Goal: Task Accomplishment & Management: Manage account settings

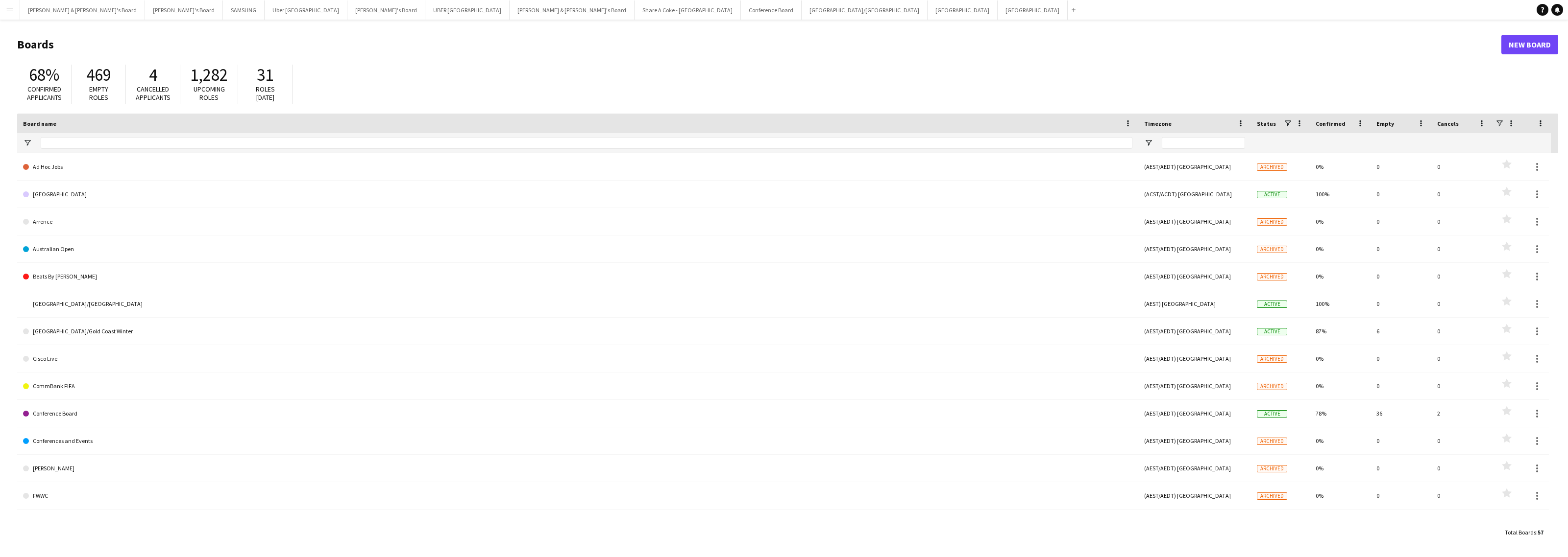
click at [10, 13] on app-icon "Menu" at bounding box center [10, 10] width 8 height 8
click at [134, 46] on link "All jobs" at bounding box center [148, 53] width 98 height 19
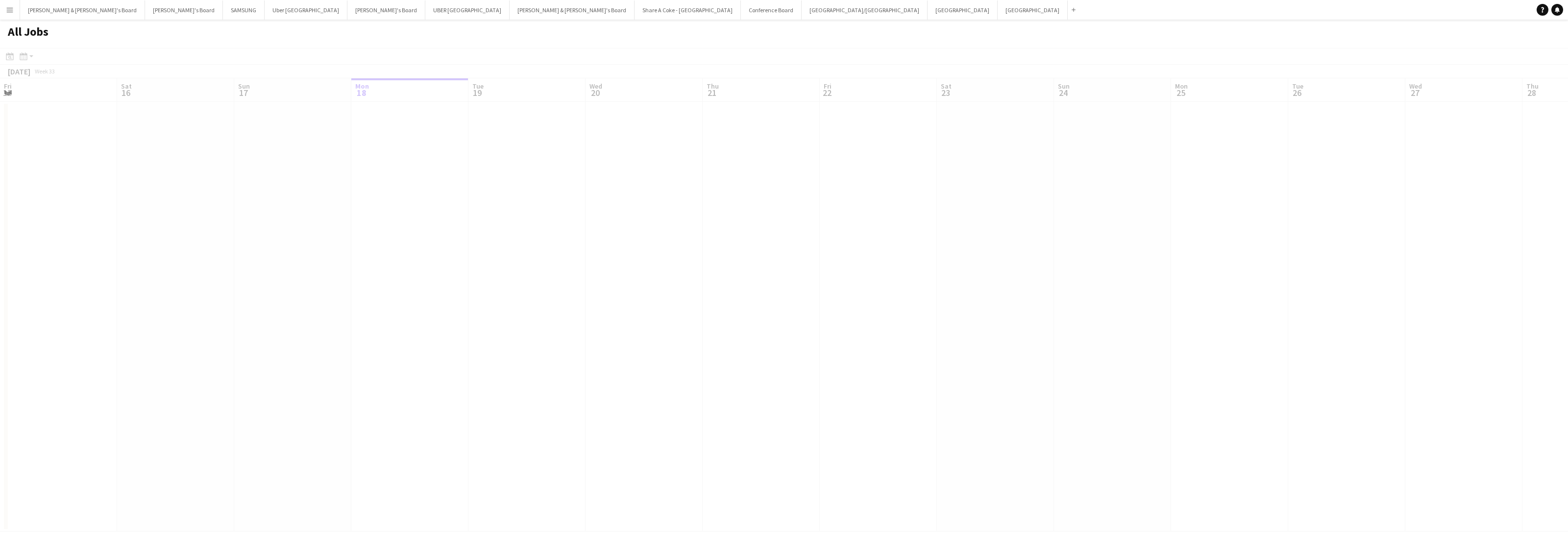
scroll to position [0, 234]
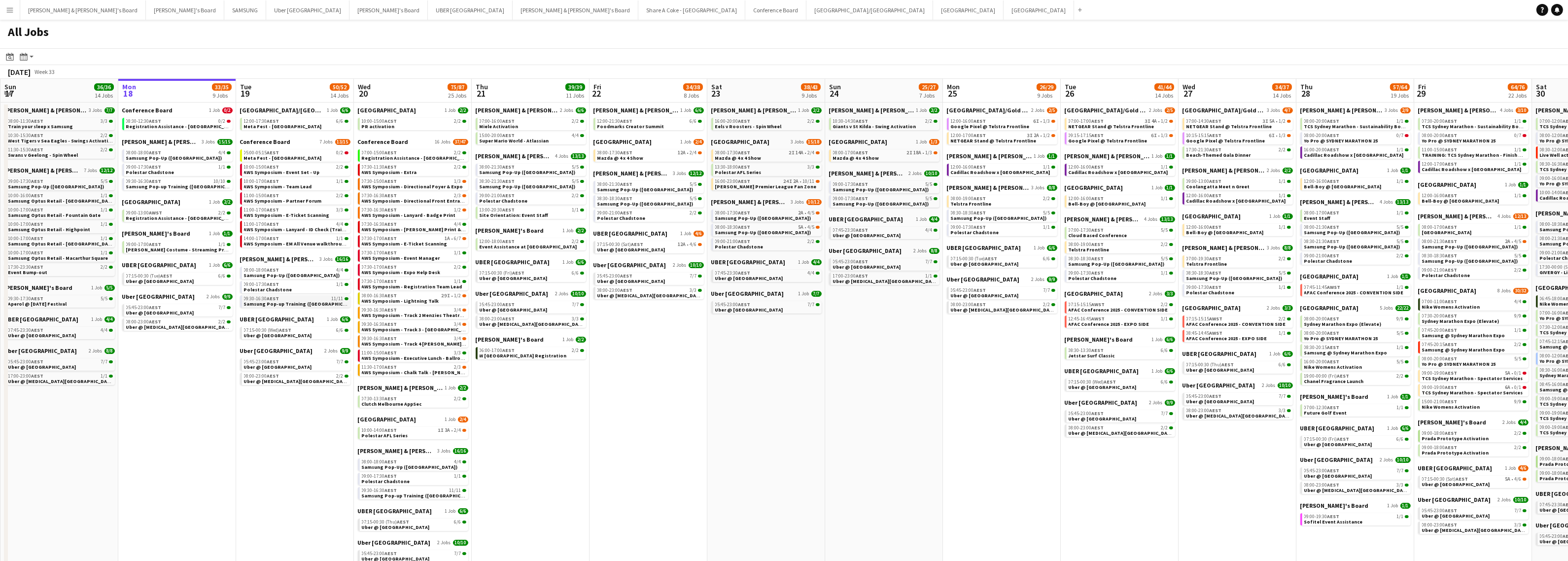
click at [287, 301] on span "Samsung Pop-up Training ([GEOGRAPHIC_DATA])" at bounding box center [302, 304] width 117 height 7
click at [224, 11] on button "SAMSUNG Close" at bounding box center [245, 11] width 42 height 20
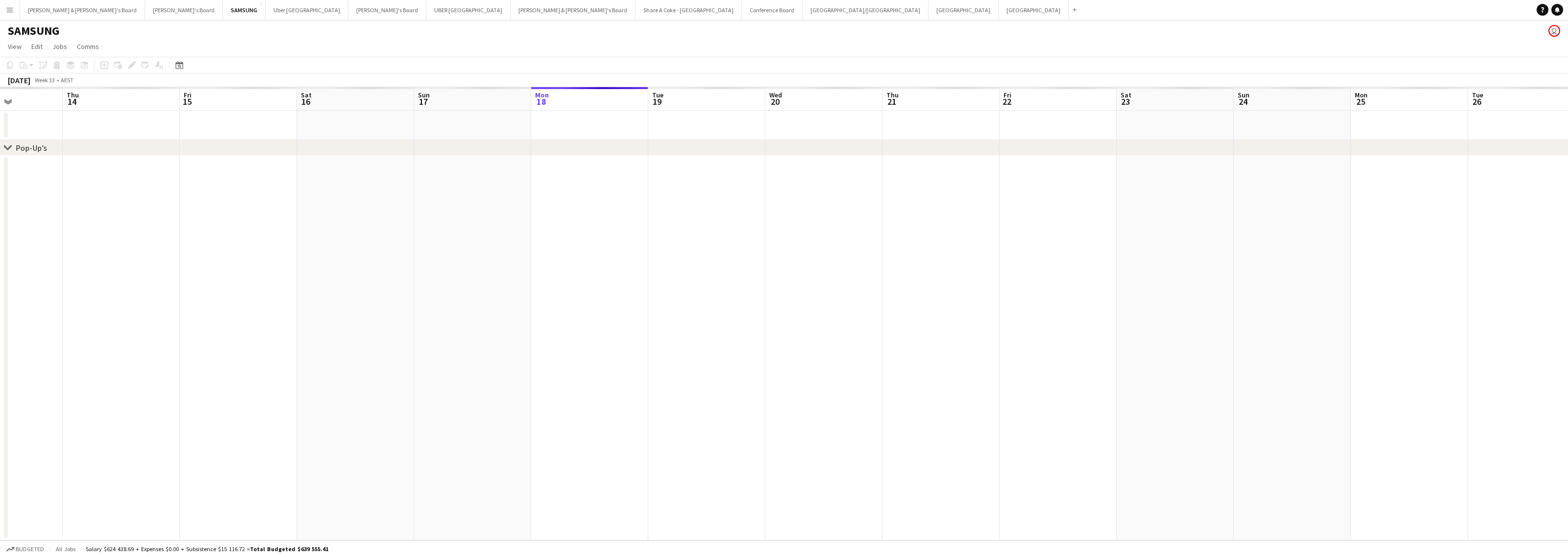
scroll to position [0, 290]
drag, startPoint x: 525, startPoint y: 380, endPoint x: 758, endPoint y: 368, distance: 233.3
click at [758, 368] on app-calendar-viewport "Tue 12 Wed 13 Thu 14 Fri 15 Sat 16 Sun 17 Mon 18 Tue 19 Wed 20 Thu 21 Fri 22 Sa…" at bounding box center [784, 314] width 1568 height 453
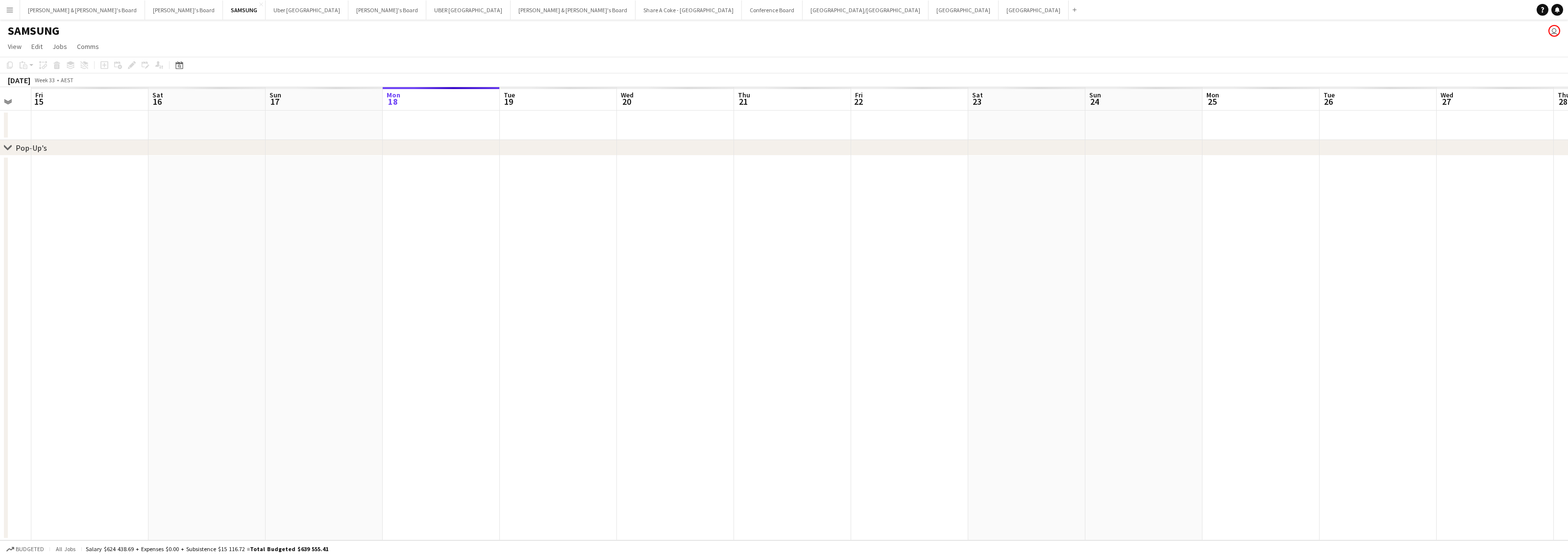
drag, startPoint x: 863, startPoint y: 304, endPoint x: 329, endPoint y: 339, distance: 535.1
click at [352, 338] on app-calendar-viewport "Mon 11 Tue 12 Wed 13 Thu 14 Fri 15 Sat 16 Sun 17 Mon 18 Tue 19 Wed 20 Thu 21 Fr…" at bounding box center [784, 314] width 1568 height 453
drag, startPoint x: 731, startPoint y: 315, endPoint x: 450, endPoint y: 315, distance: 281.0
click at [487, 315] on app-calendar-viewport "Fri 15 Sat 16 Sun 17 Mon 18 Tue 19 Wed 20 Thu 21 Fri 22 Sat 23 Sun 24 Mon 25 Tu…" at bounding box center [784, 314] width 1568 height 453
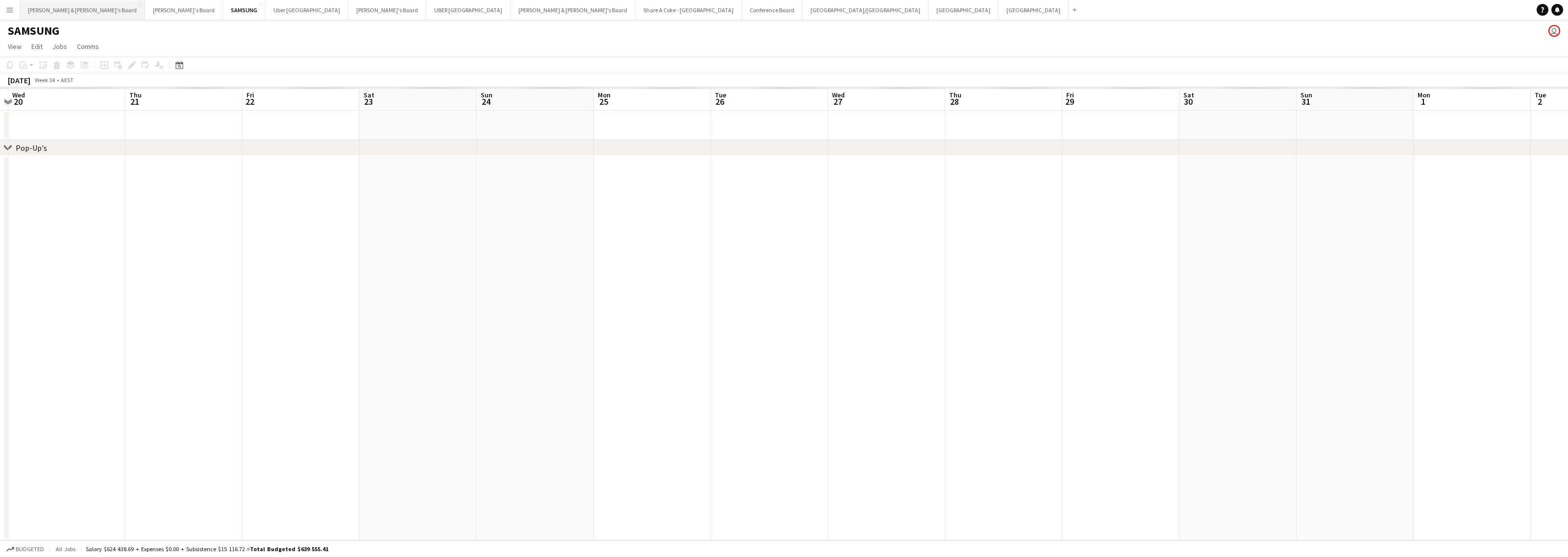
click at [66, 8] on button "Neil & Jenny's Board Close" at bounding box center [82, 10] width 125 height 19
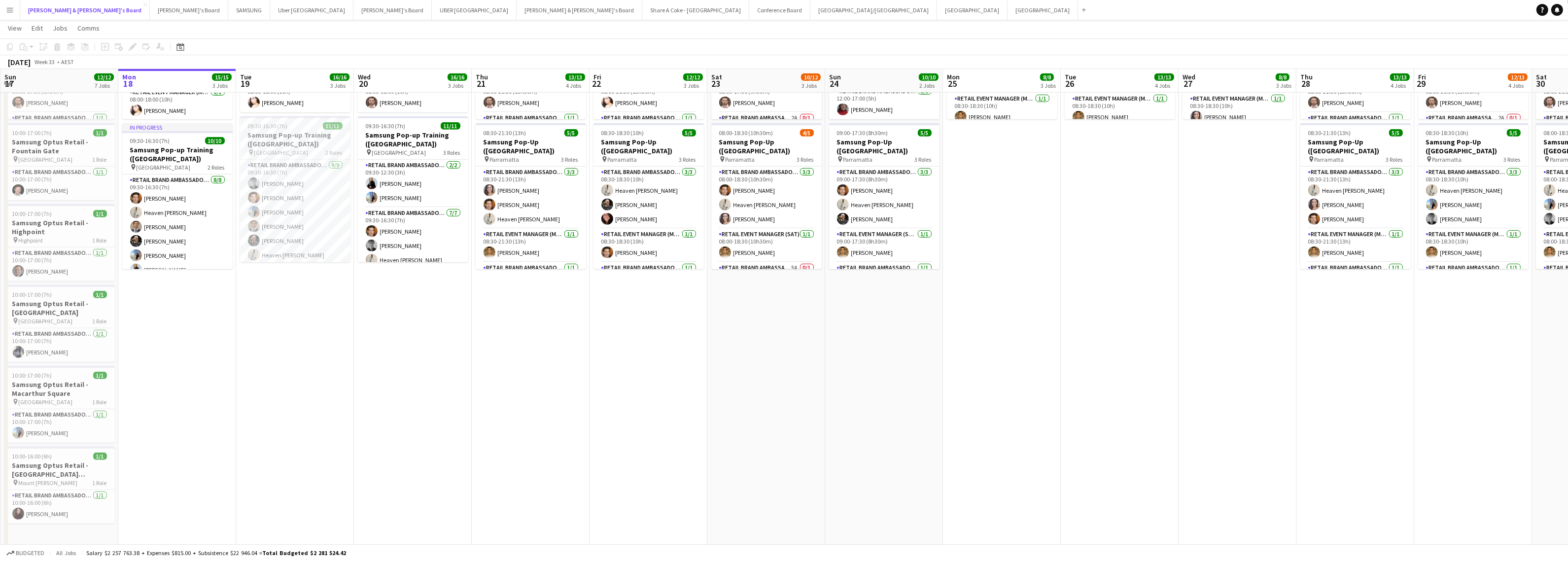
scroll to position [879, 0]
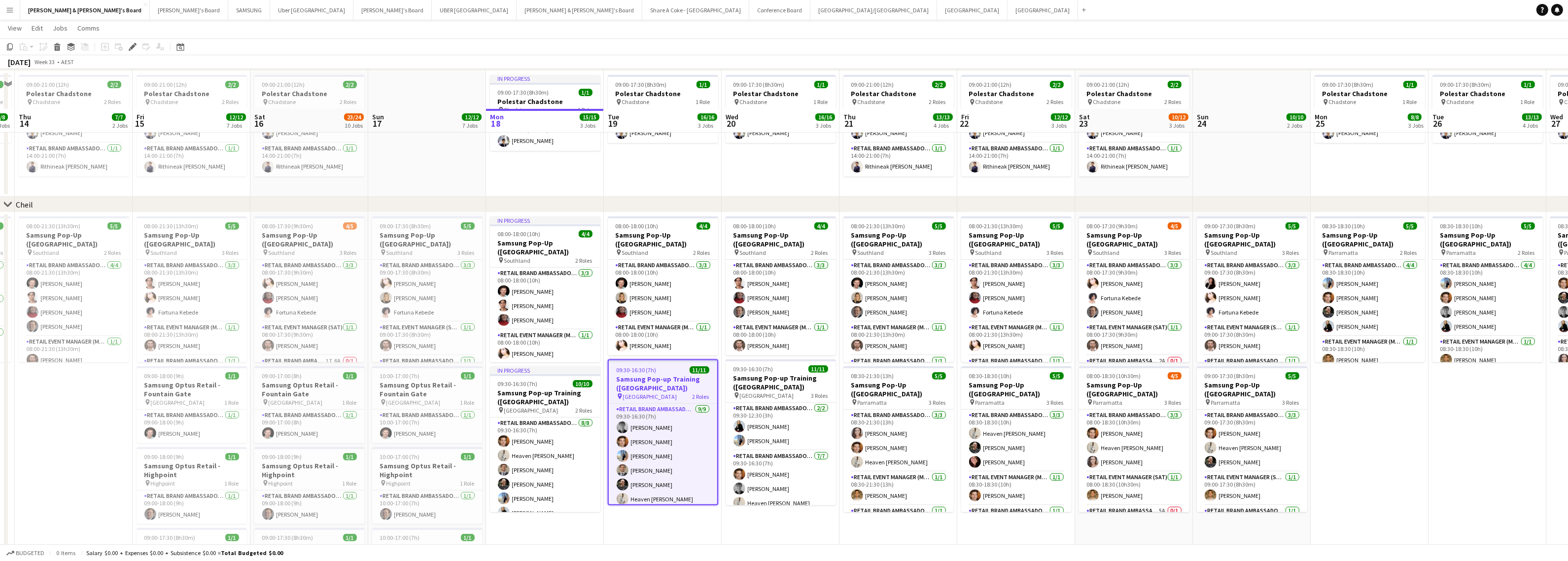
scroll to position [678, 0]
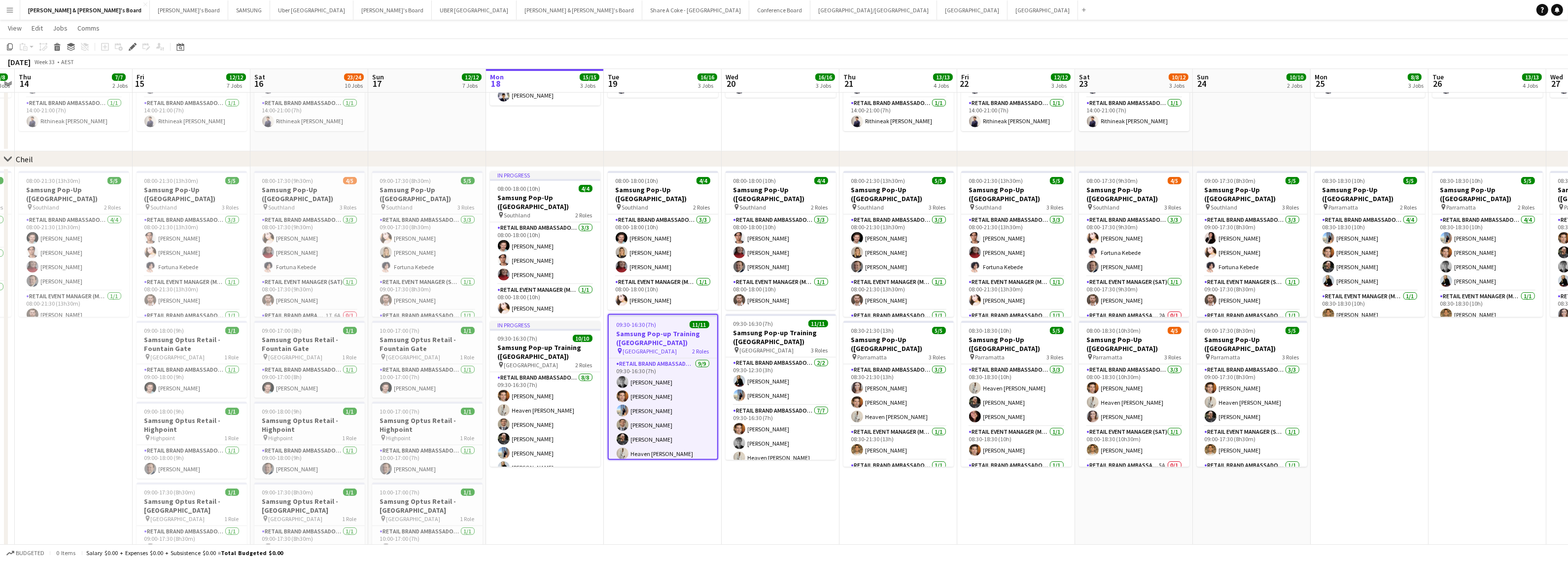
click at [14, 8] on button "Menu" at bounding box center [10, 10] width 20 height 20
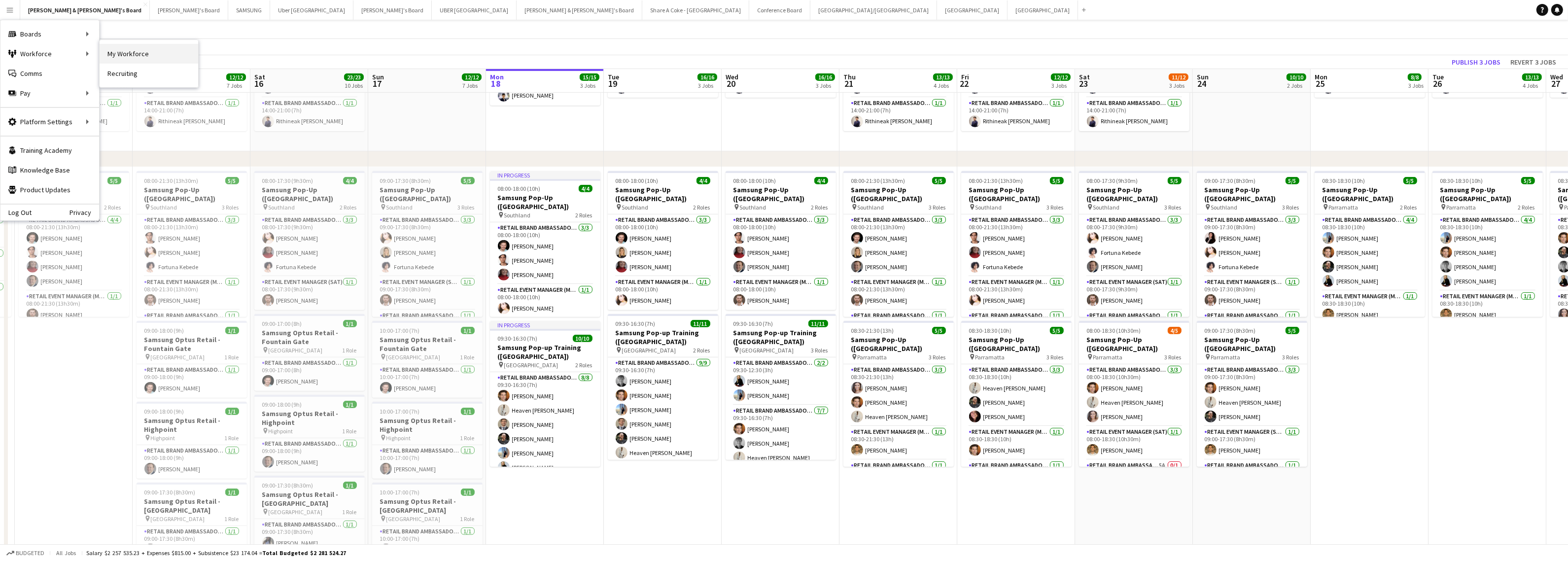
click at [139, 53] on link "My Workforce" at bounding box center [149, 53] width 98 height 20
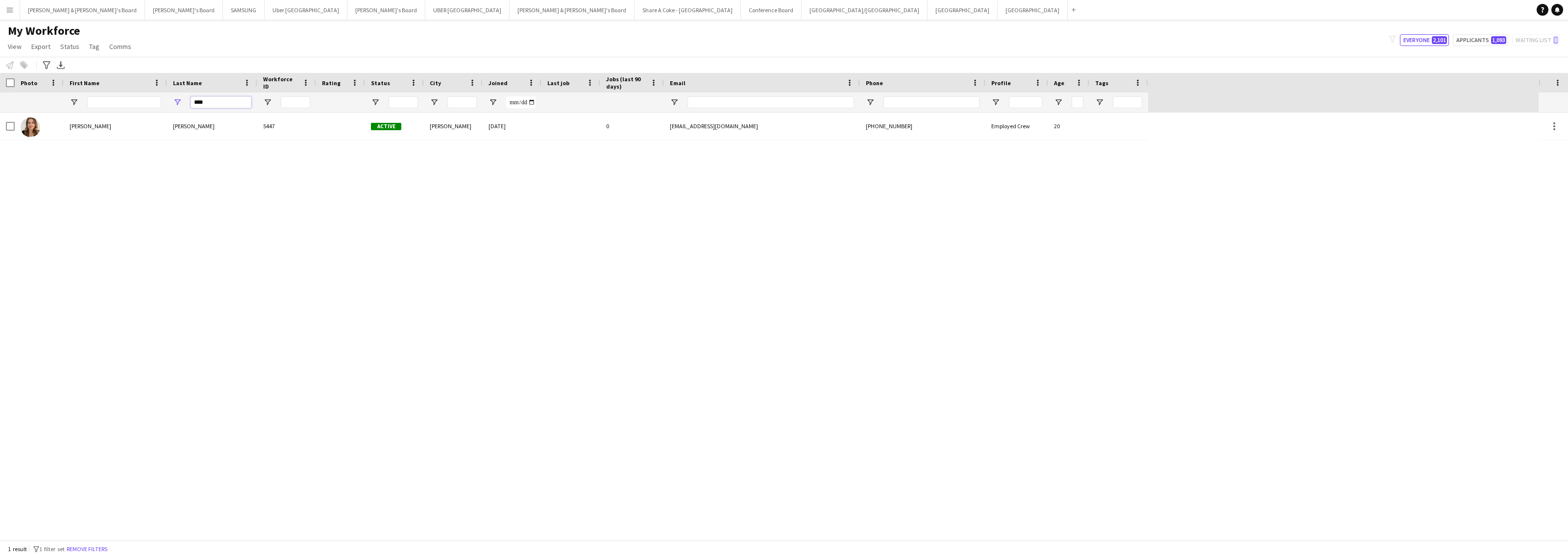
drag, startPoint x: 233, startPoint y: 101, endPoint x: 155, endPoint y: 103, distance: 78.0
click at [157, 102] on div "****" at bounding box center [574, 102] width 1149 height 19
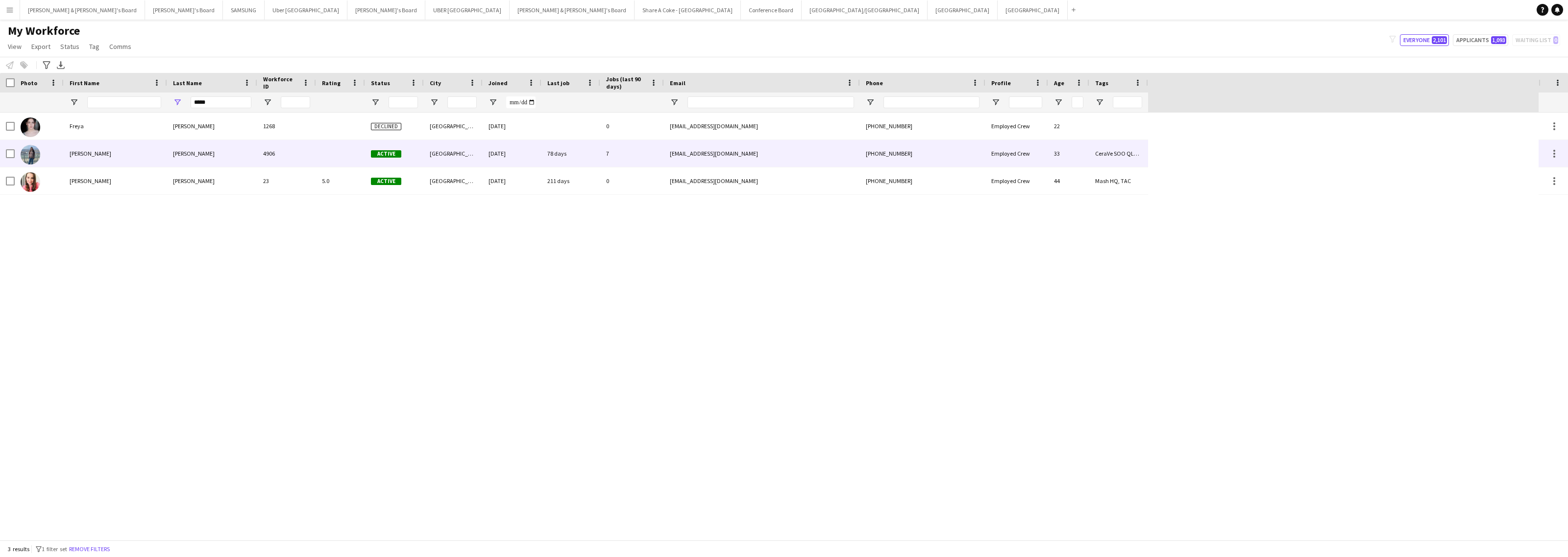
click at [185, 154] on div "[PERSON_NAME]" at bounding box center [212, 154] width 90 height 27
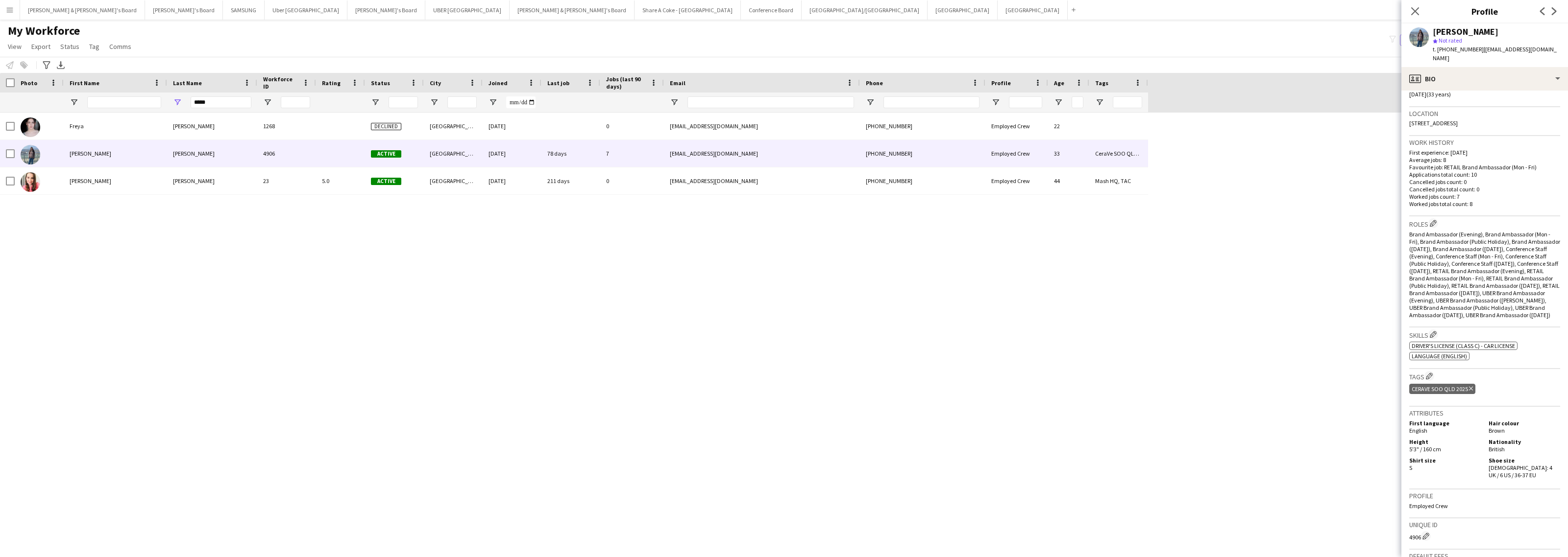
scroll to position [61, 0]
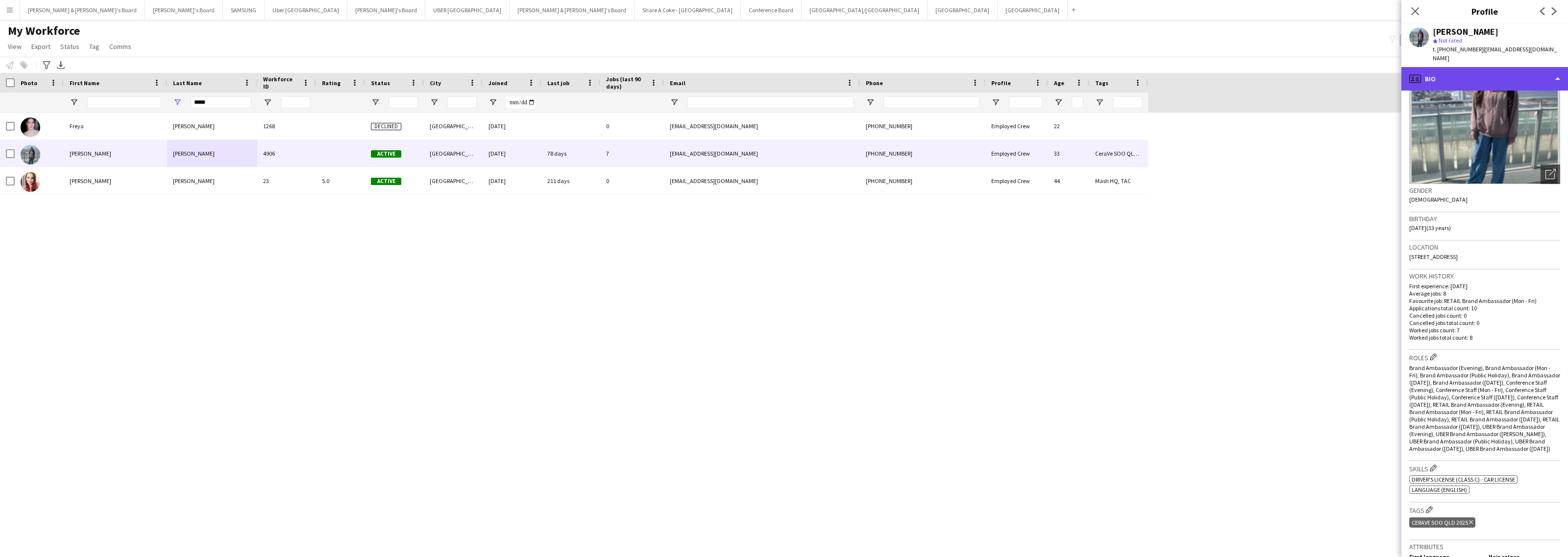
click at [1475, 72] on div "profile Bio" at bounding box center [1484, 79] width 166 height 24
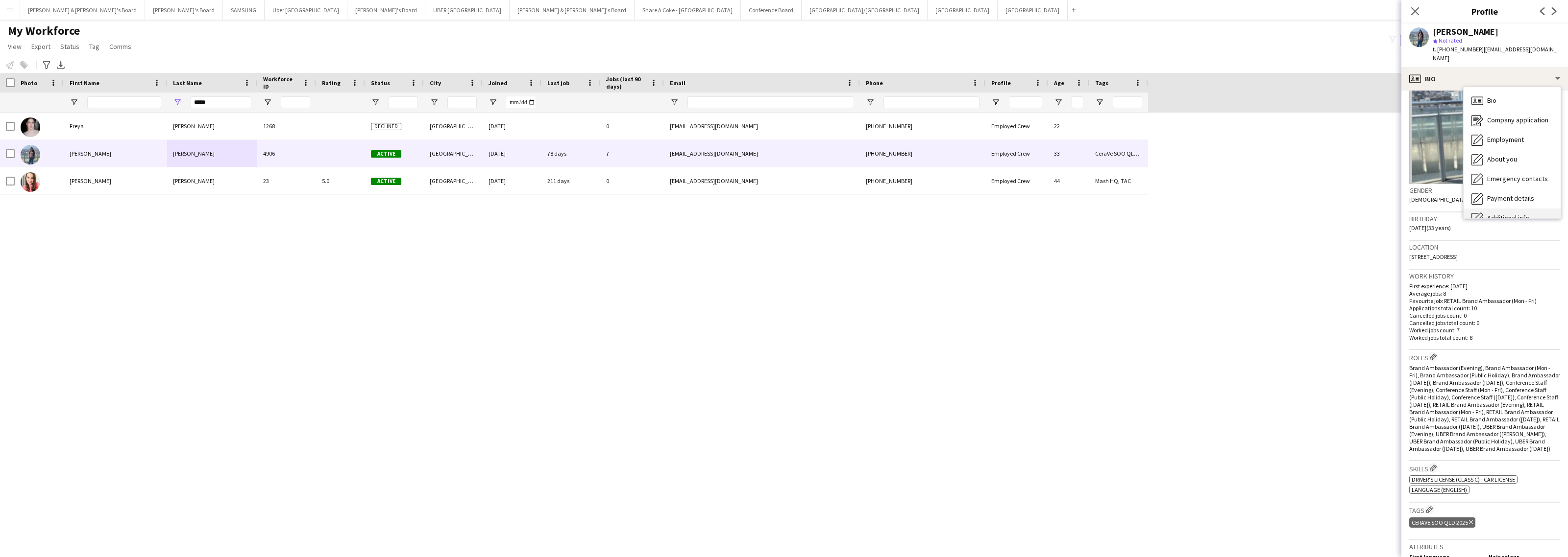
click at [1491, 209] on div "Additional info Additional info" at bounding box center [1513, 218] width 97 height 19
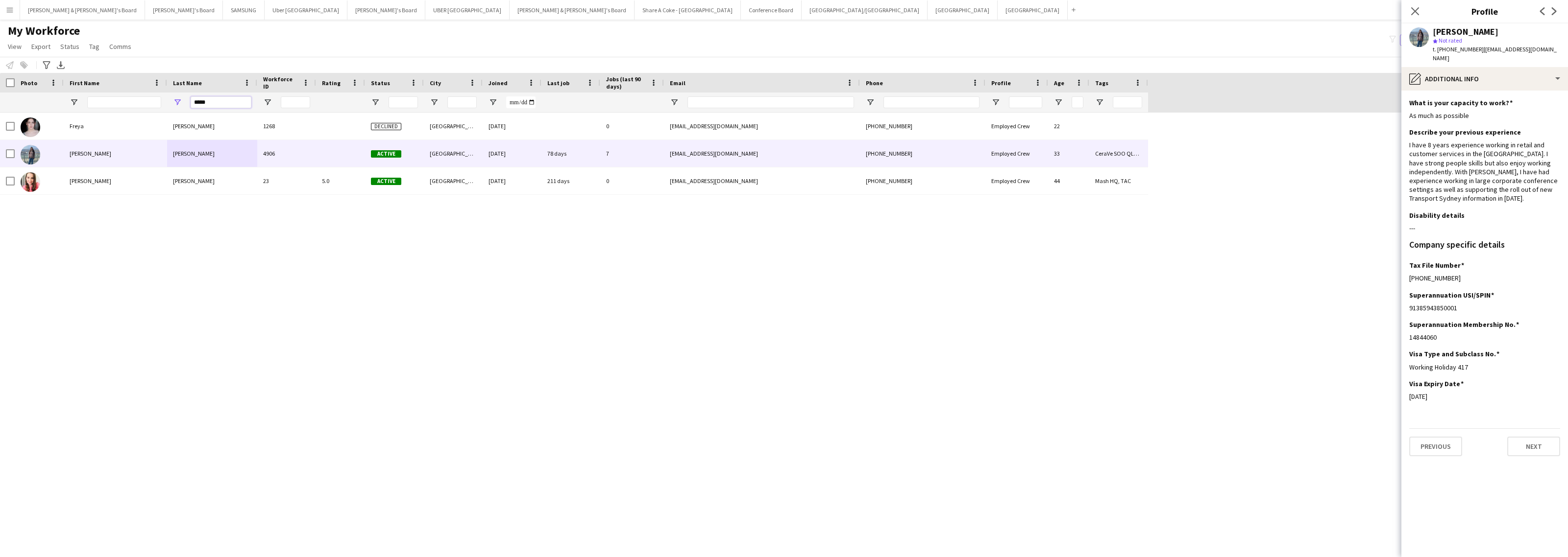
drag, startPoint x: 219, startPoint y: 101, endPoint x: 160, endPoint y: 101, distance: 59.0
click at [160, 101] on div "*****" at bounding box center [574, 102] width 1149 height 19
paste input "**********"
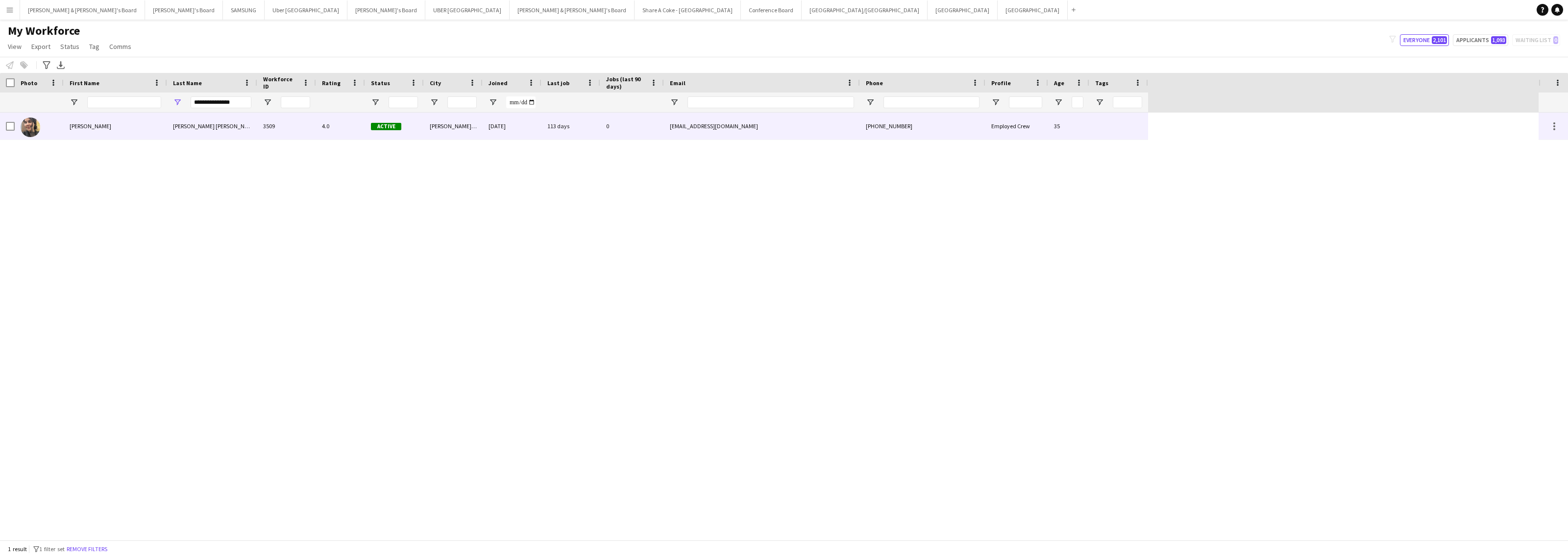
click at [202, 125] on div "[PERSON_NAME] [PERSON_NAME]" at bounding box center [212, 126] width 90 height 27
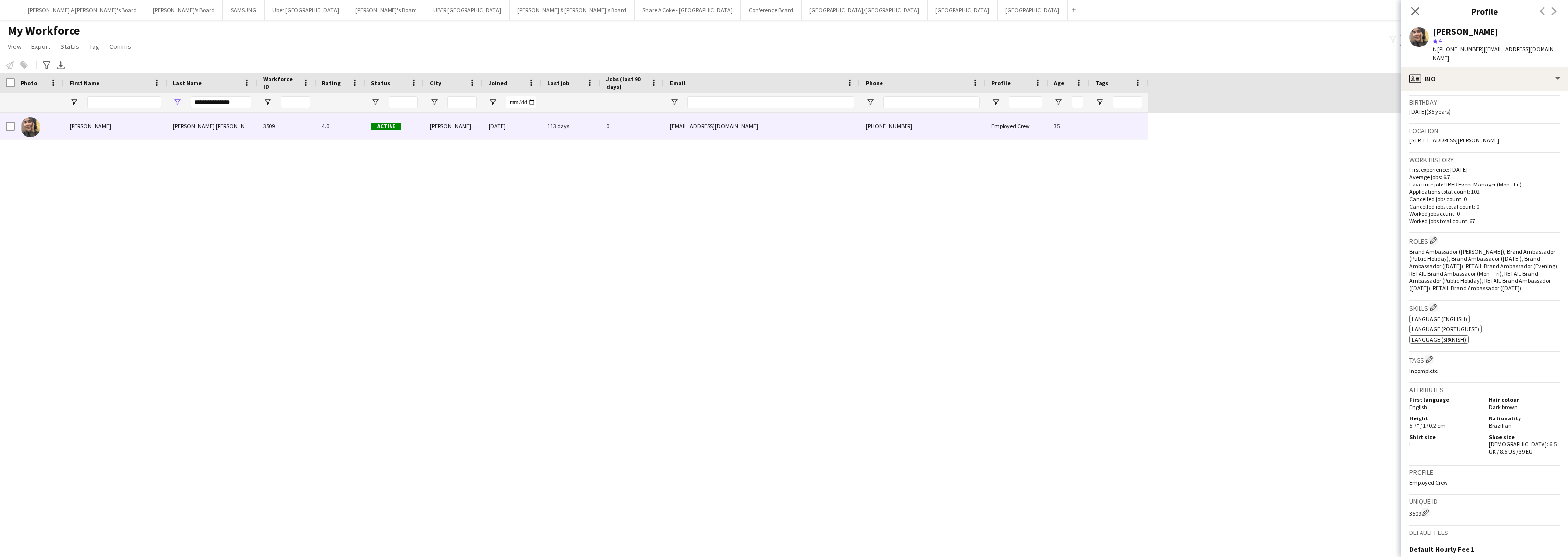
scroll to position [316, 0]
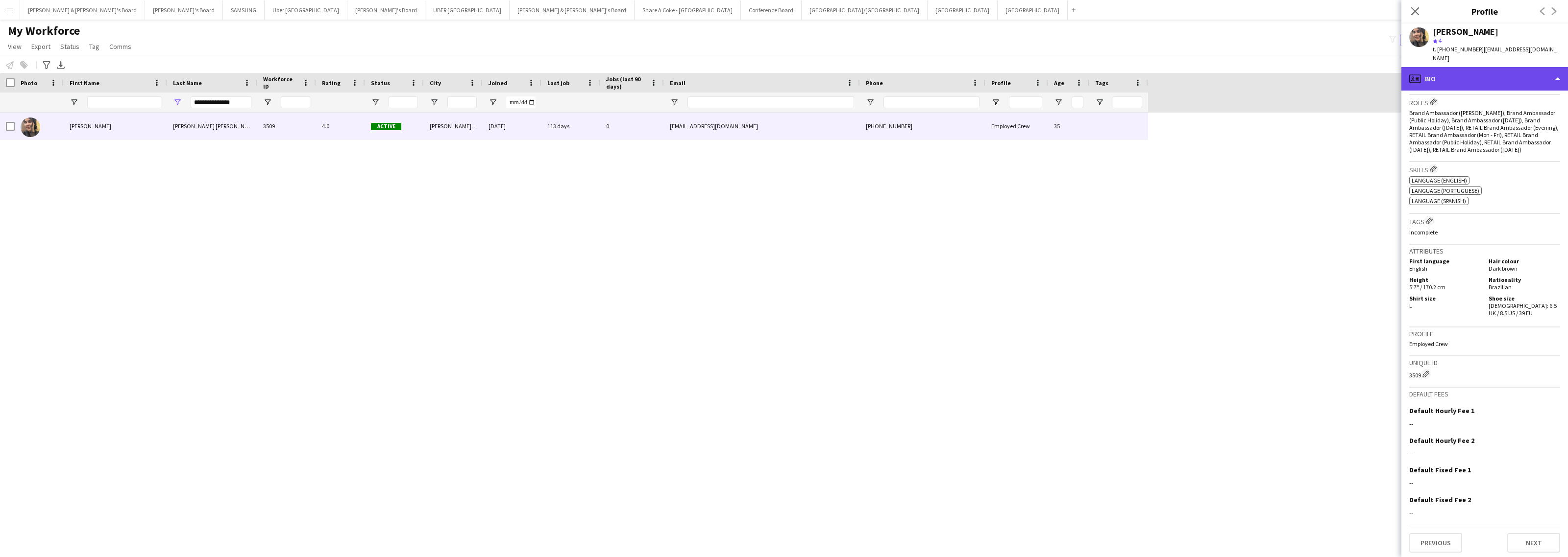
click at [1500, 74] on div "profile Bio" at bounding box center [1484, 79] width 166 height 24
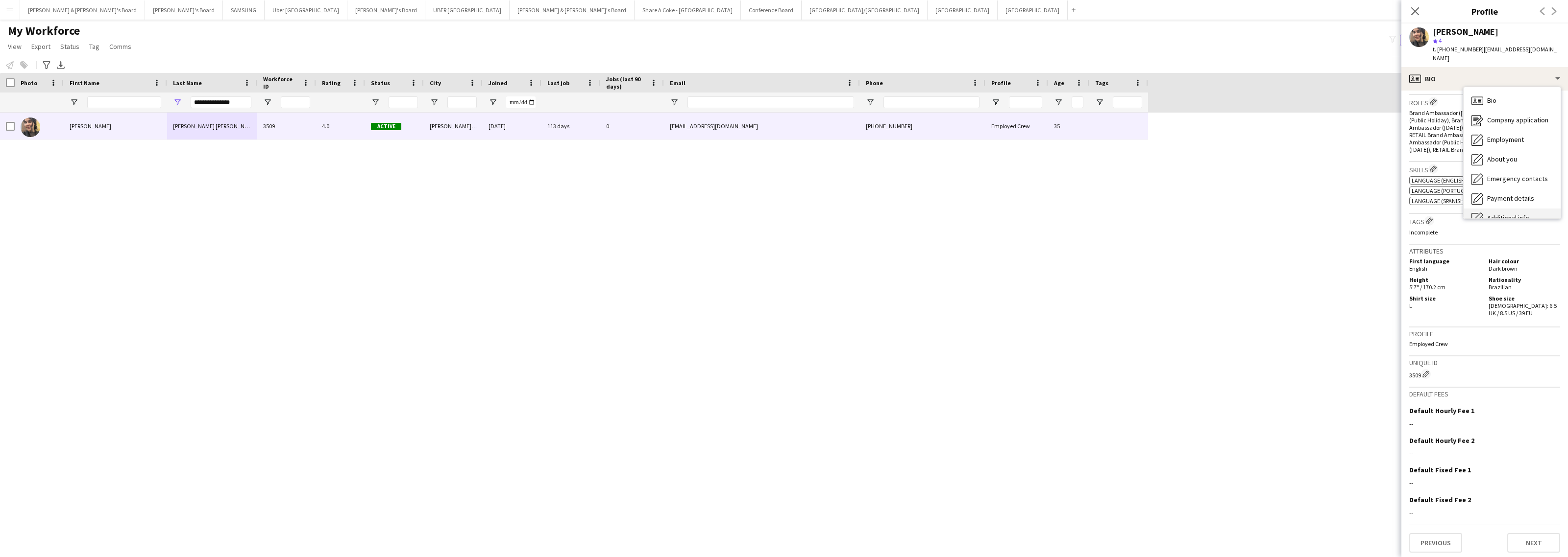
click at [1499, 209] on div "Additional info Additional info" at bounding box center [1513, 218] width 97 height 19
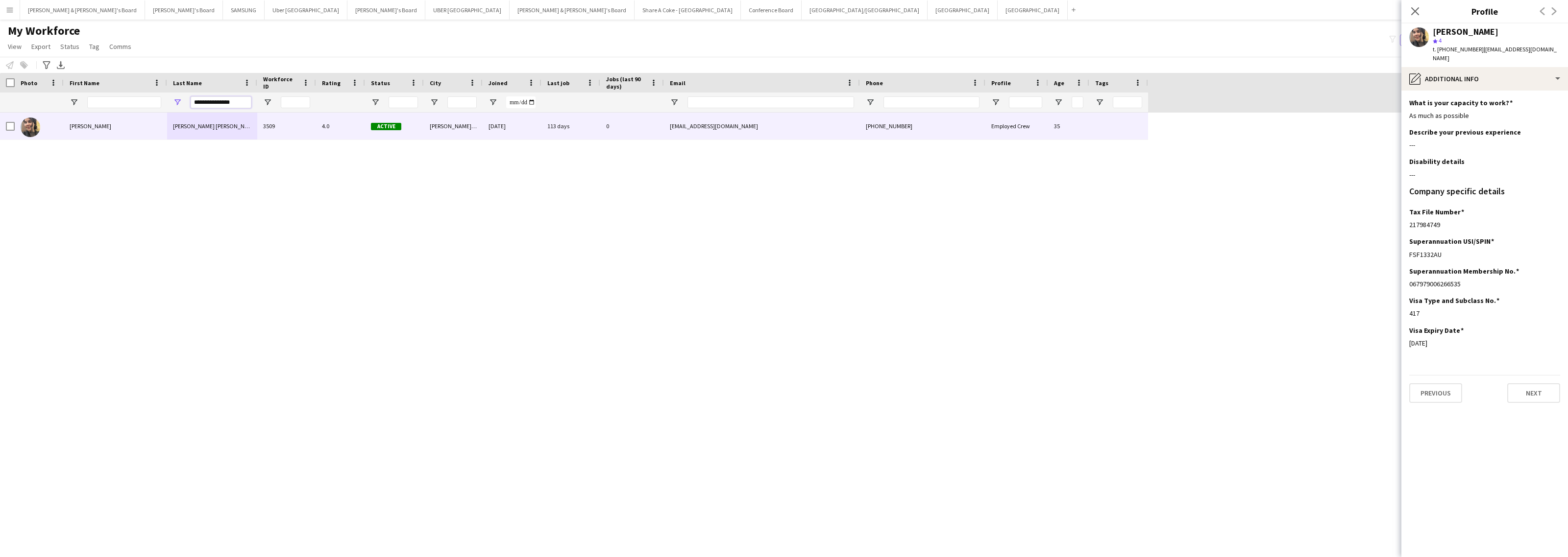
drag, startPoint x: 235, startPoint y: 101, endPoint x: 150, endPoint y: 99, distance: 85.0
click at [150, 99] on div "**********" at bounding box center [574, 102] width 1149 height 19
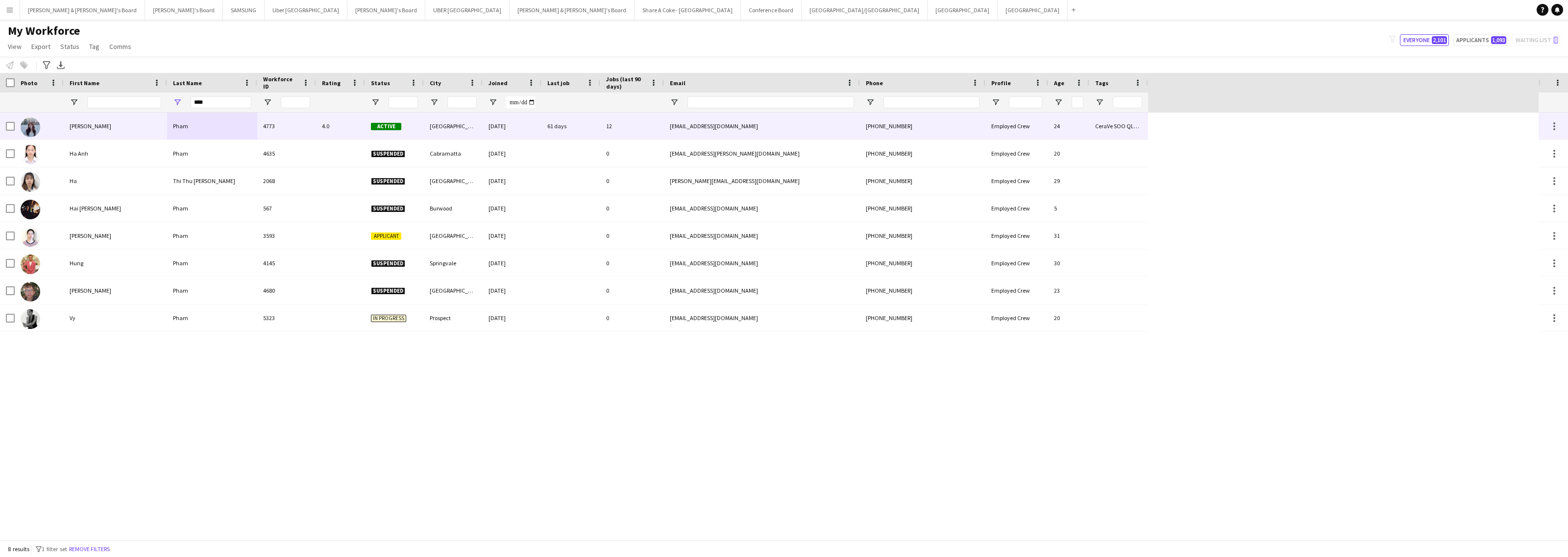
click at [184, 122] on div "Pham" at bounding box center [212, 126] width 90 height 27
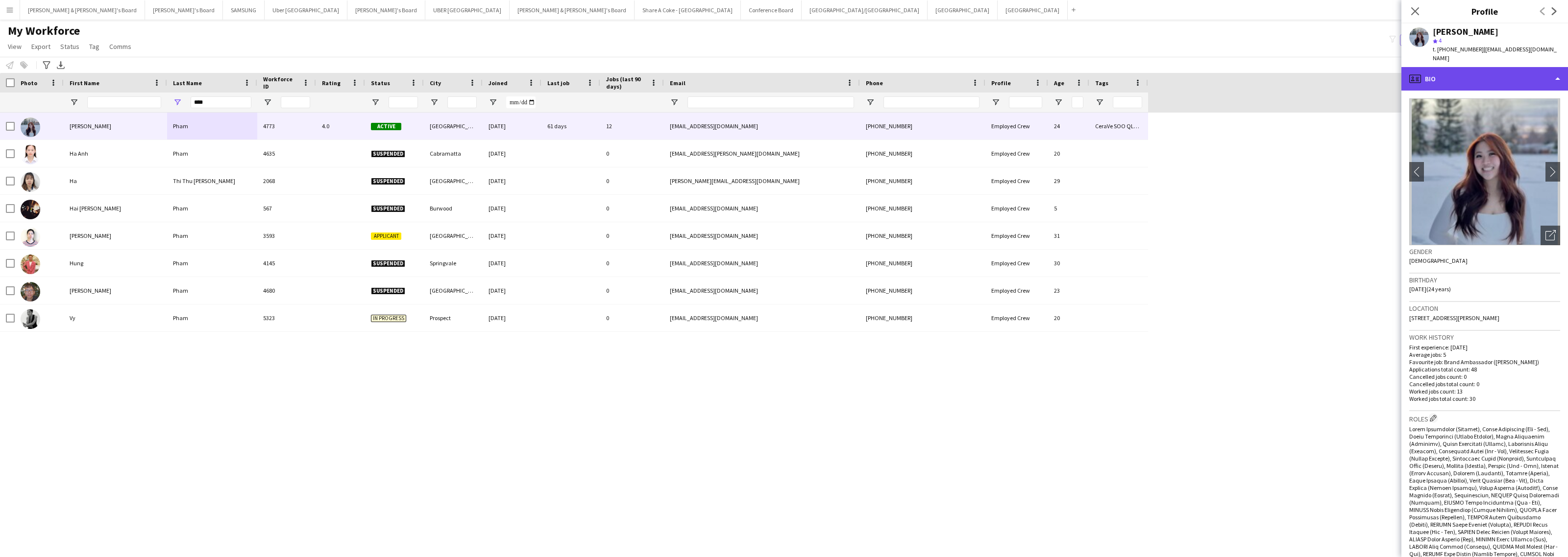
click at [1513, 67] on div "profile Bio" at bounding box center [1484, 79] width 166 height 24
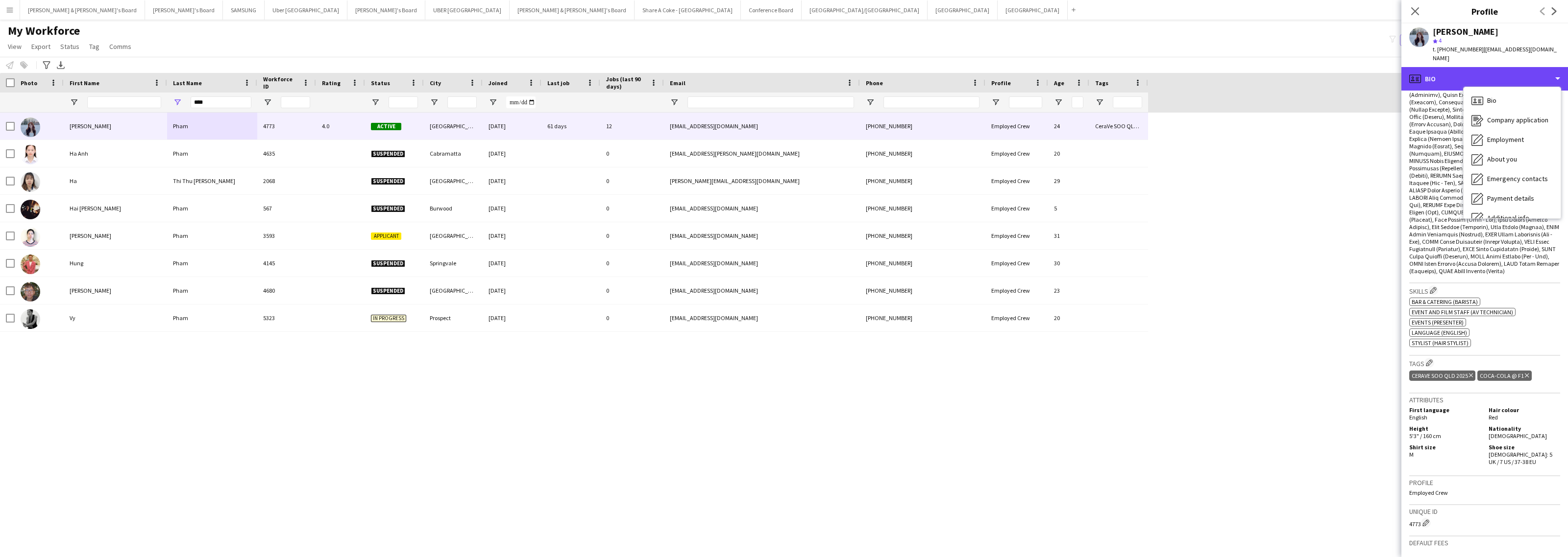
scroll to position [368, 0]
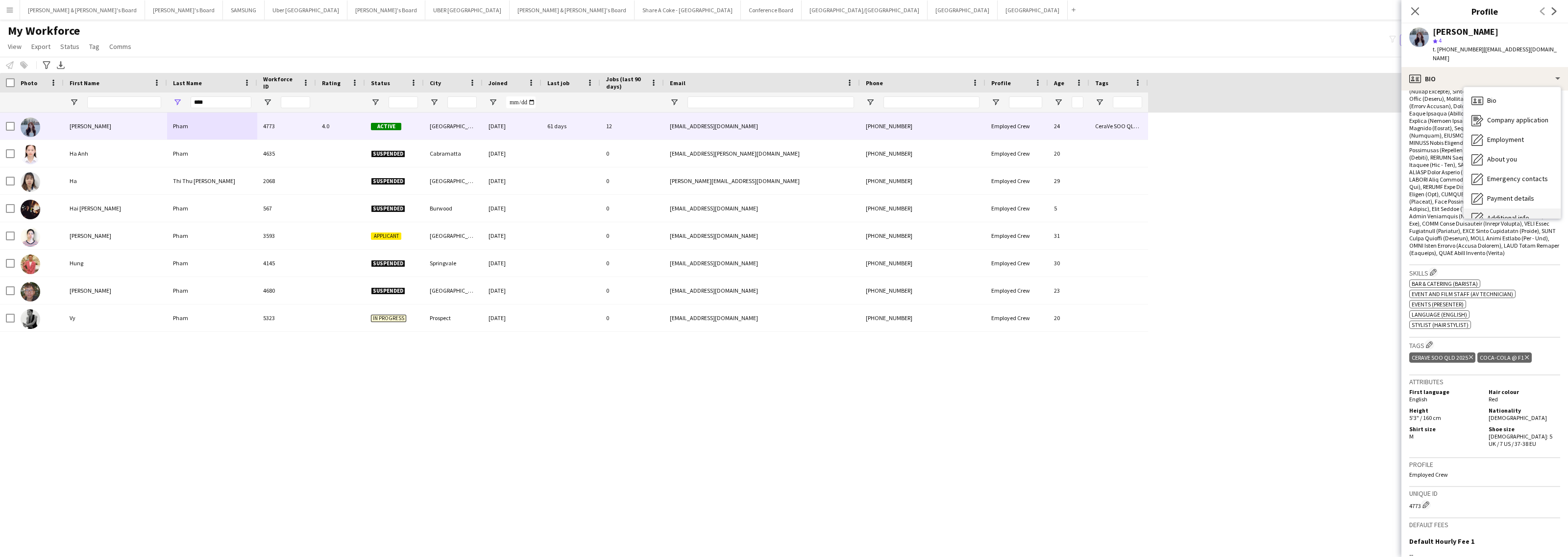
click at [1496, 209] on div "Additional info Additional info" at bounding box center [1513, 218] width 97 height 19
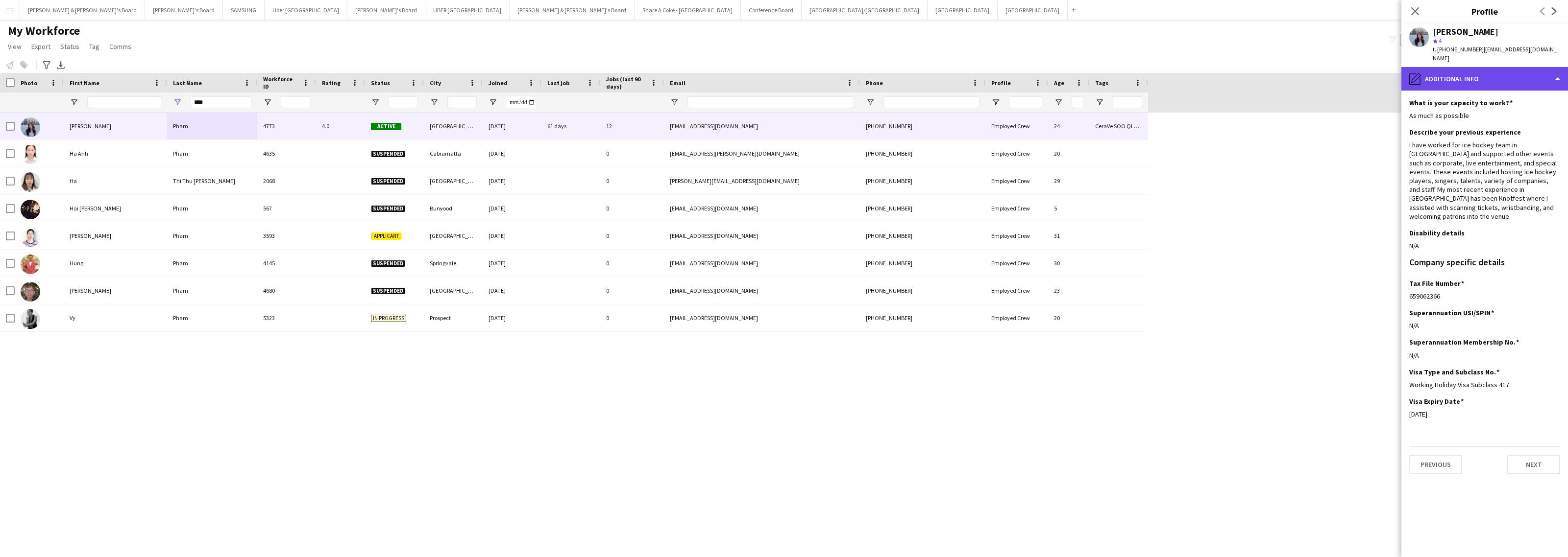
click at [1445, 72] on div "pencil4 Additional info" at bounding box center [1484, 79] width 166 height 24
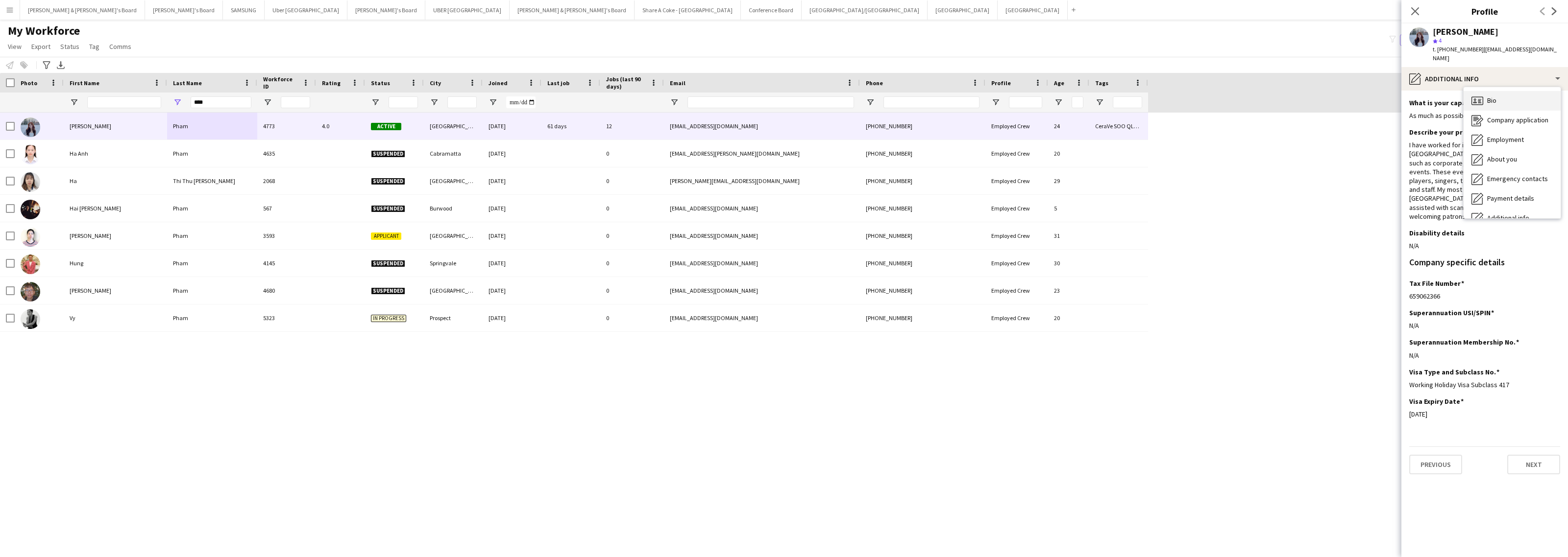
click at [1481, 95] on icon "Bio" at bounding box center [1478, 101] width 12 height 12
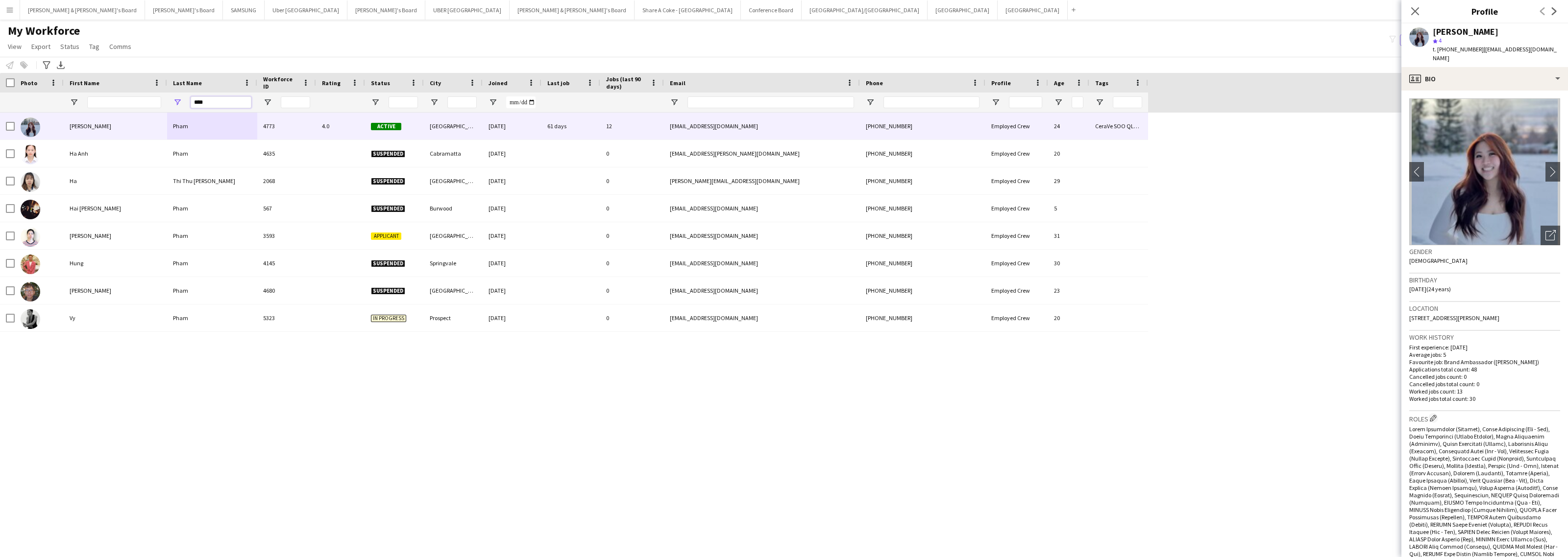
drag, startPoint x: 216, startPoint y: 101, endPoint x: 134, endPoint y: 98, distance: 82.1
click at [134, 98] on div "****" at bounding box center [574, 102] width 1149 height 19
paste input "*****"
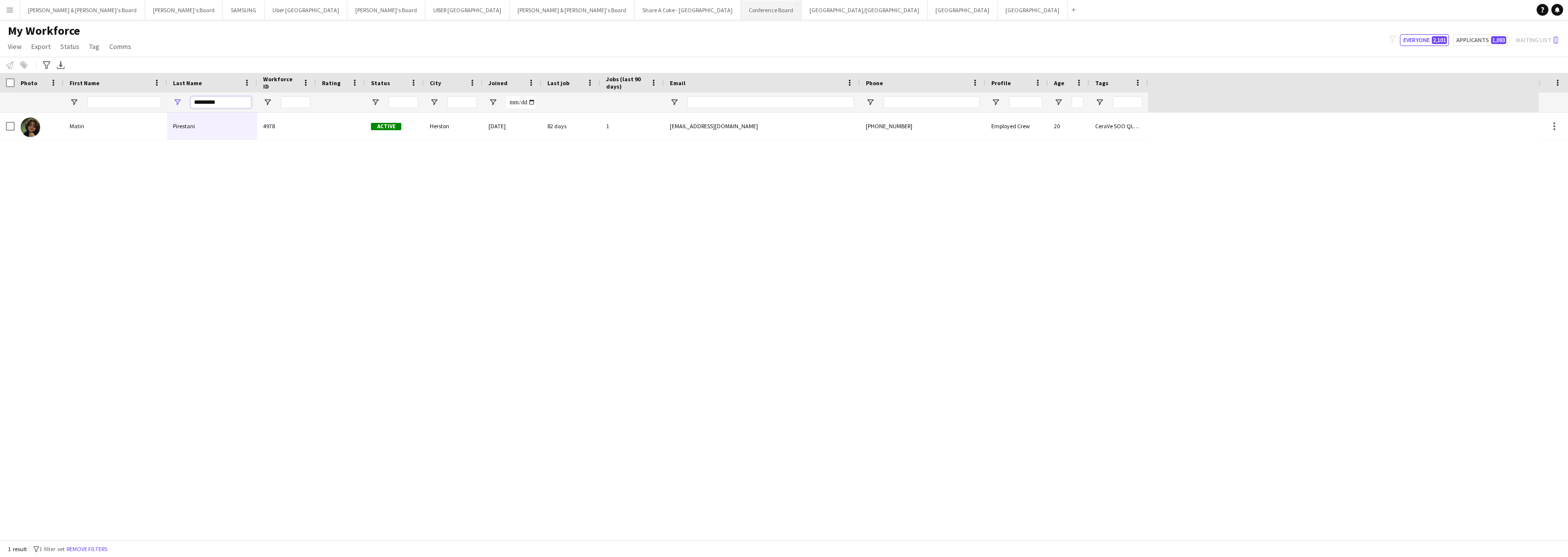
type input "*********"
click at [8, 13] on app-icon "Menu" at bounding box center [10, 10] width 8 height 8
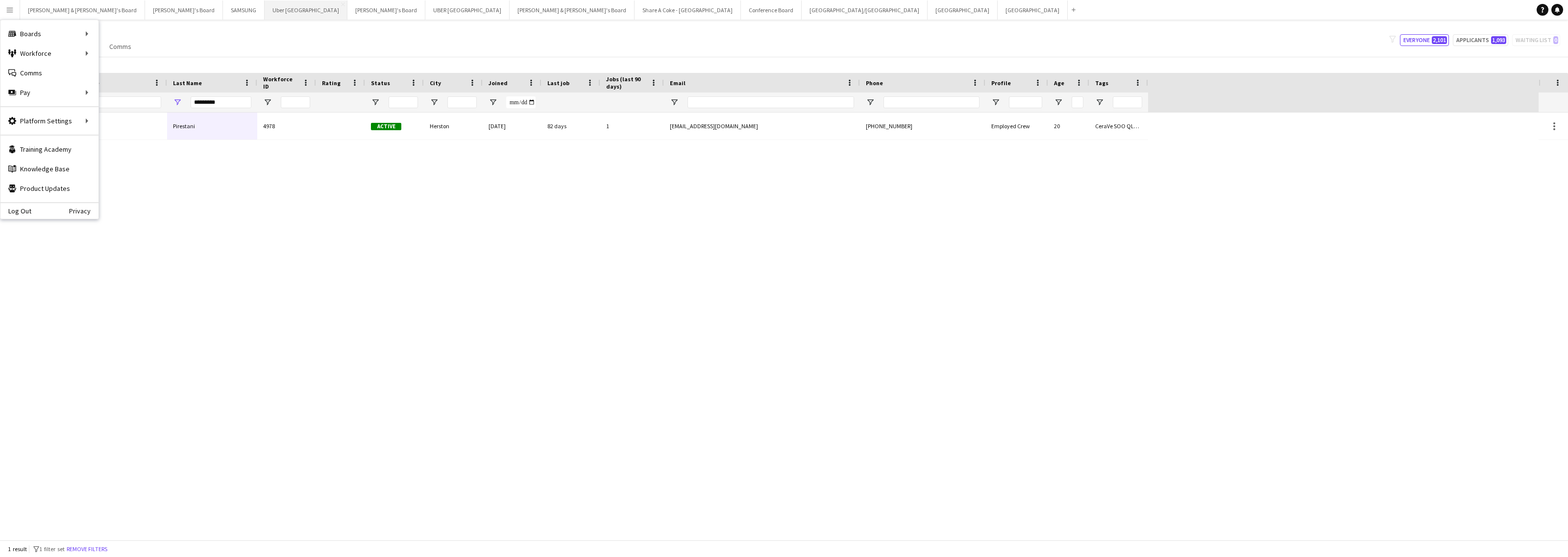
click at [265, 8] on button "Uber Sydney Close" at bounding box center [306, 10] width 83 height 19
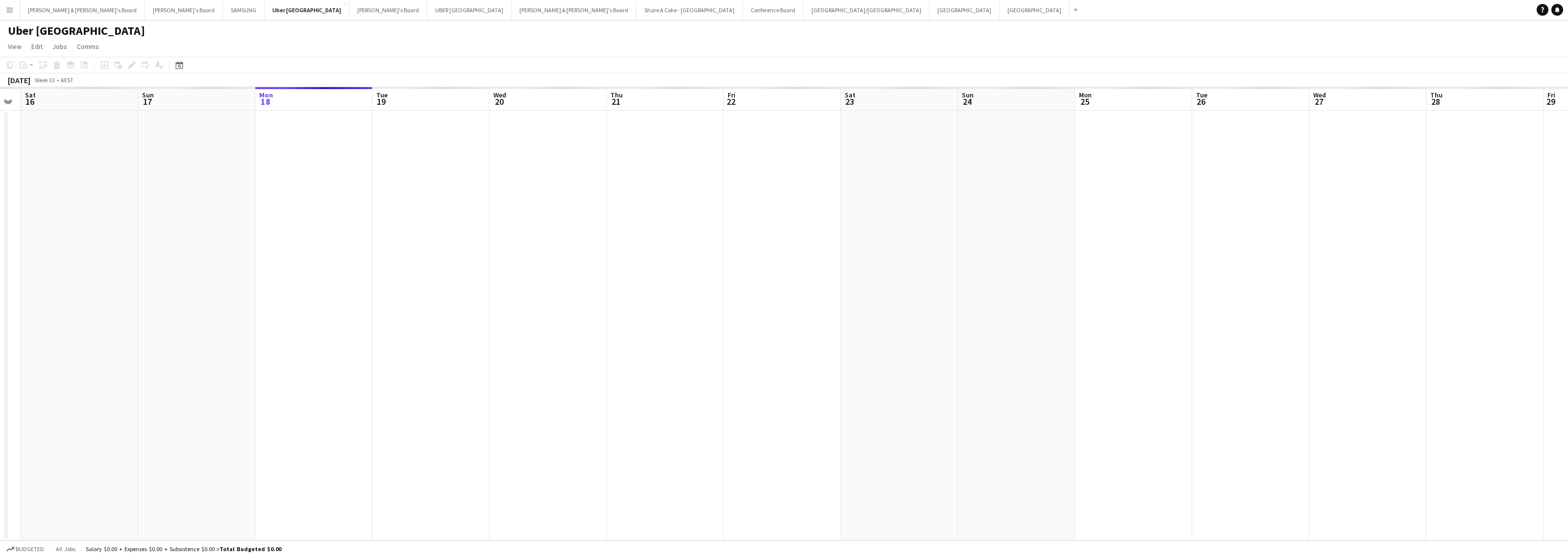
scroll to position [0, 307]
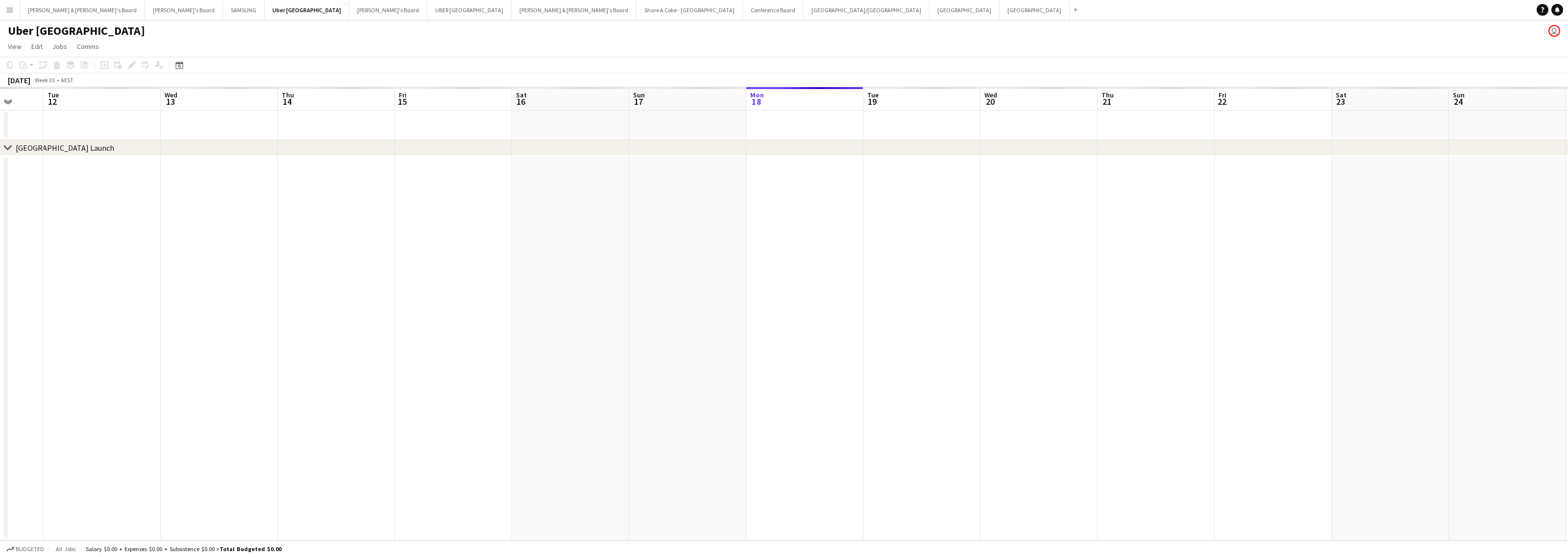
drag, startPoint x: 457, startPoint y: 365, endPoint x: 1080, endPoint y: 357, distance: 623.1
click at [1080, 357] on app-calendar-viewport "Sat 9 Sun 10 Mon 11 Tue 12 Wed 13 Thu 14 Fri 15 Sat 16 Sun 17 Mon 18 Tue 19 Wed…" at bounding box center [784, 314] width 1568 height 453
drag, startPoint x: 805, startPoint y: 376, endPoint x: 1049, endPoint y: 377, distance: 244.0
click at [1049, 377] on app-calendar-viewport "Sat 9 Sun 10 Mon 11 Tue 12 Wed 13 Thu 14 Fri 15 Sat 16 Sun 17 Mon 18 Tue 19 Wed…" at bounding box center [784, 314] width 1568 height 453
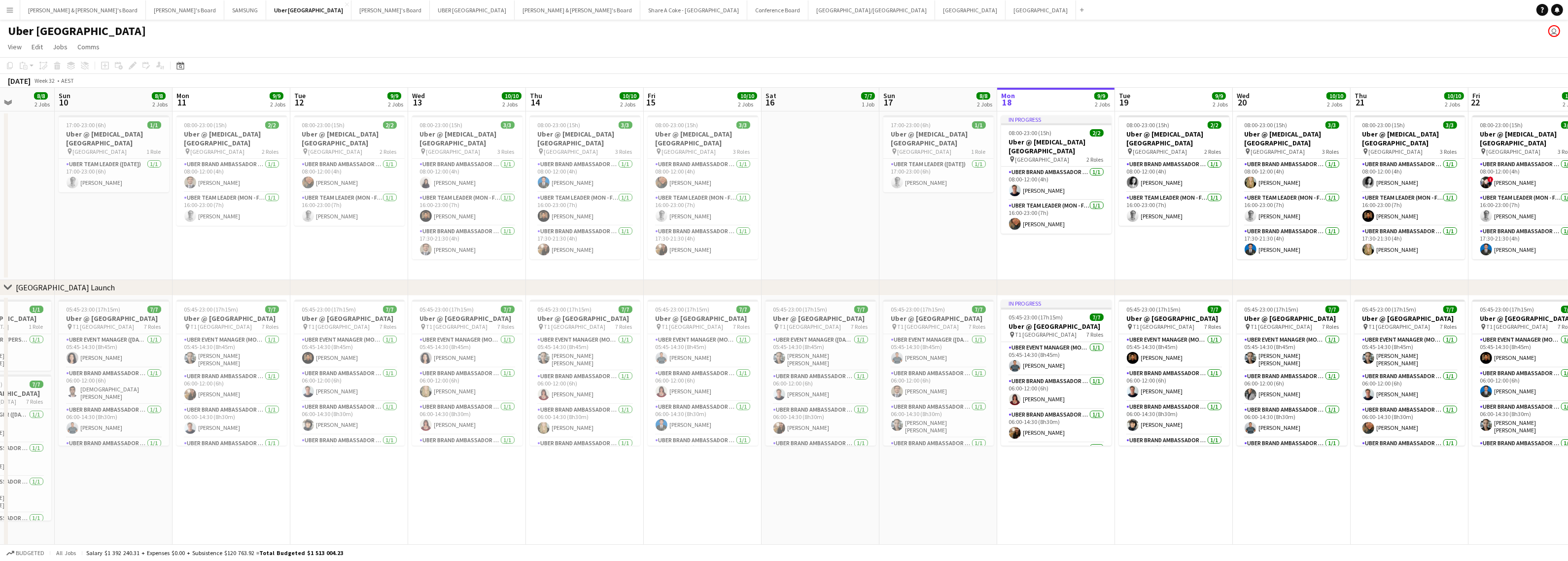
scroll to position [0, 0]
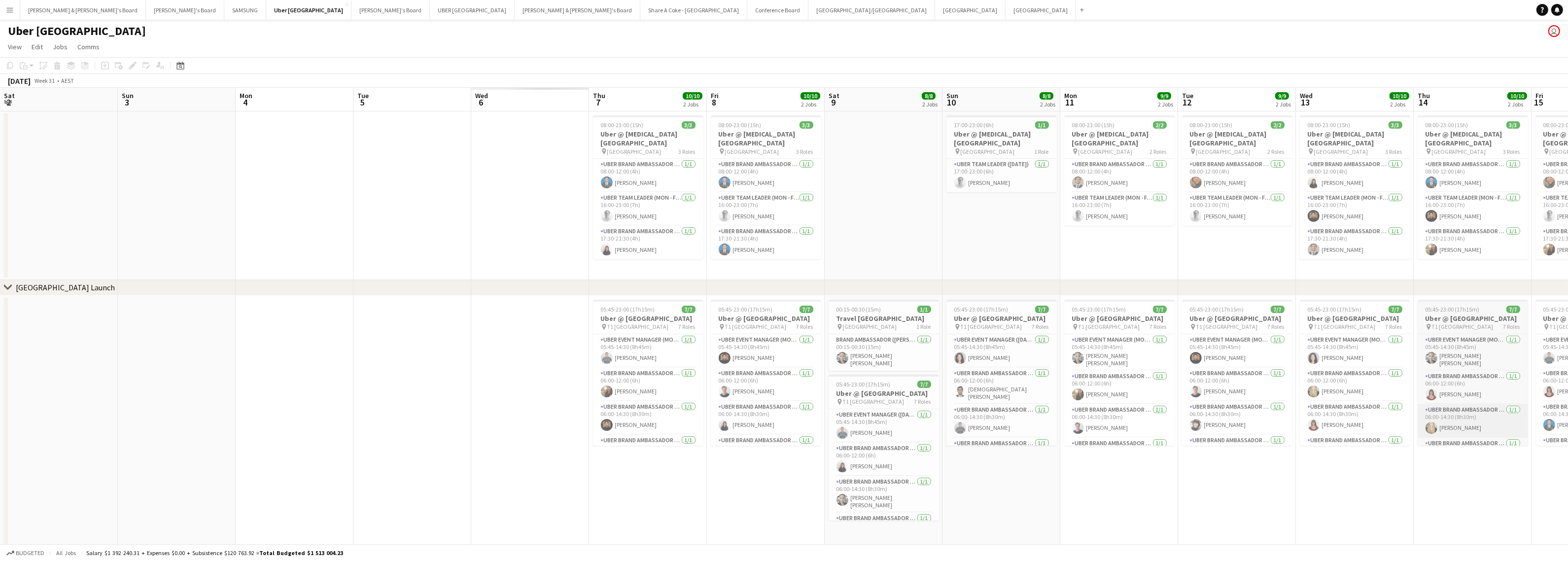
drag, startPoint x: 594, startPoint y: 490, endPoint x: 1432, endPoint y: 430, distance: 840.1
click at [1568, 425] on html "Menu Boards Boards Boards All jobs Status Workforce Workforce My Workforce Recr…" at bounding box center [784, 282] width 1568 height 564
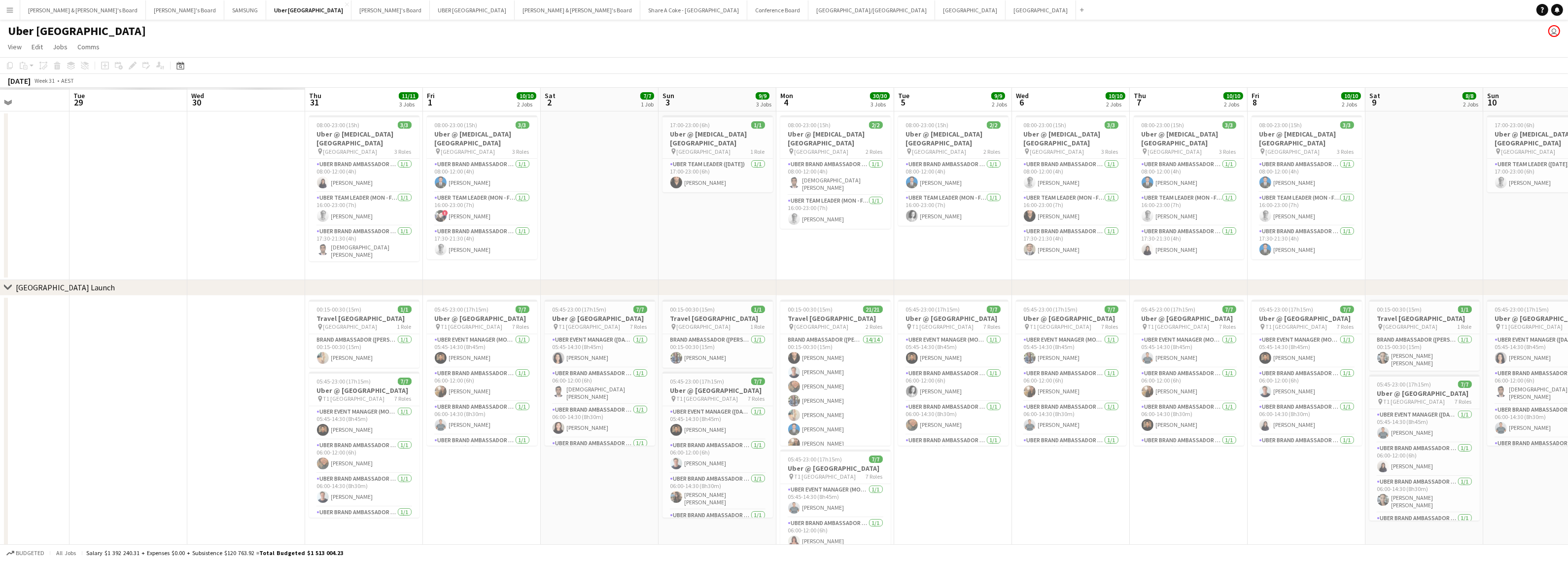
drag, startPoint x: 510, startPoint y: 468, endPoint x: 1051, endPoint y: 455, distance: 541.2
click at [1051, 455] on app-calendar-viewport "Sun 27 Mon 28 Tue 29 Wed 30 Thu 31 11/11 3 Jobs Fri 1 10/10 2 Jobs Sat 2 7/7 1 …" at bounding box center [784, 351] width 1568 height 528
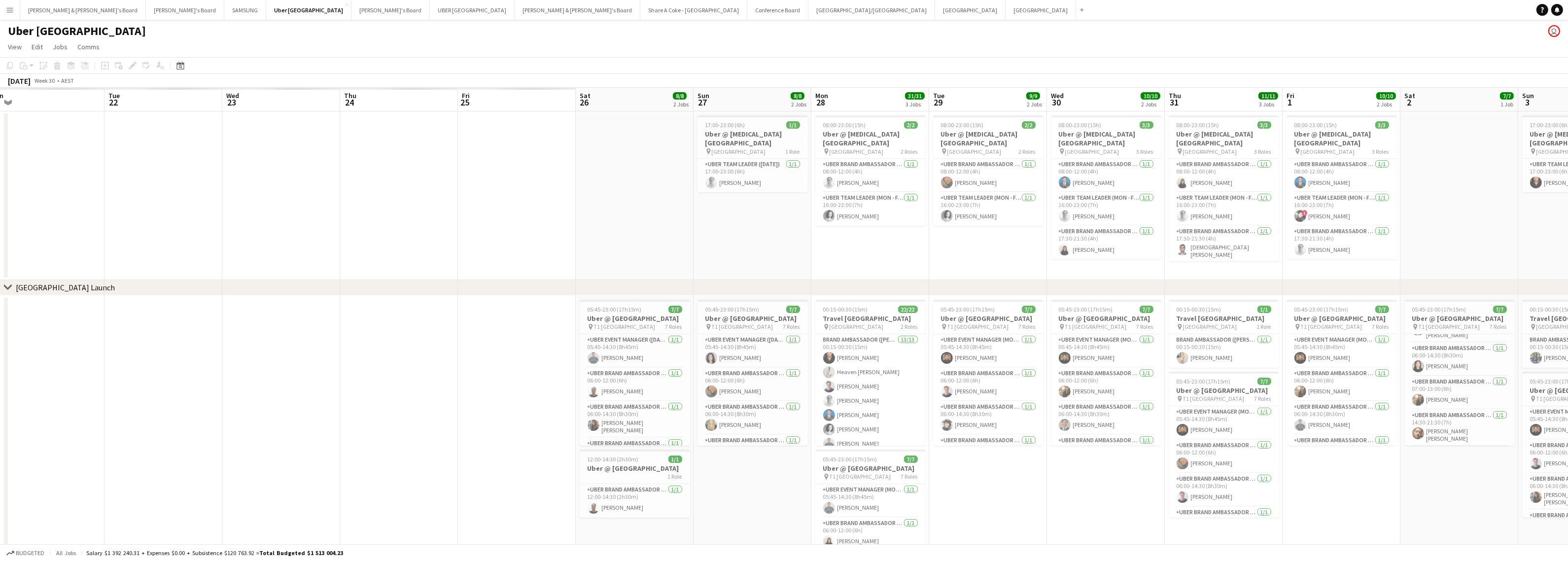
scroll to position [0, 274]
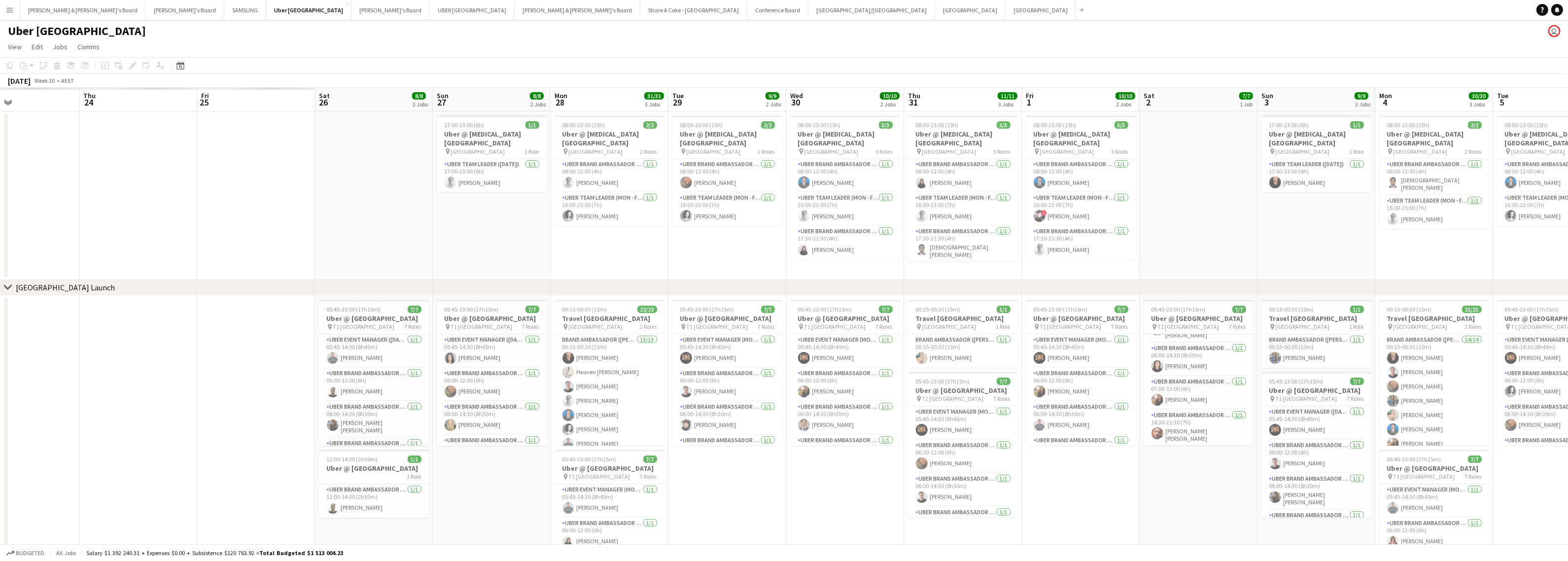
drag, startPoint x: 220, startPoint y: 481, endPoint x: 937, endPoint y: 425, distance: 719.2
click at [937, 425] on app-calendar-viewport "Mon 21 Tue 22 Wed 23 Thu 24 Fri 25 Sat 26 8/8 2 Jobs Sun 27 8/8 2 Jobs Mon 28 3…" at bounding box center [784, 351] width 1568 height 528
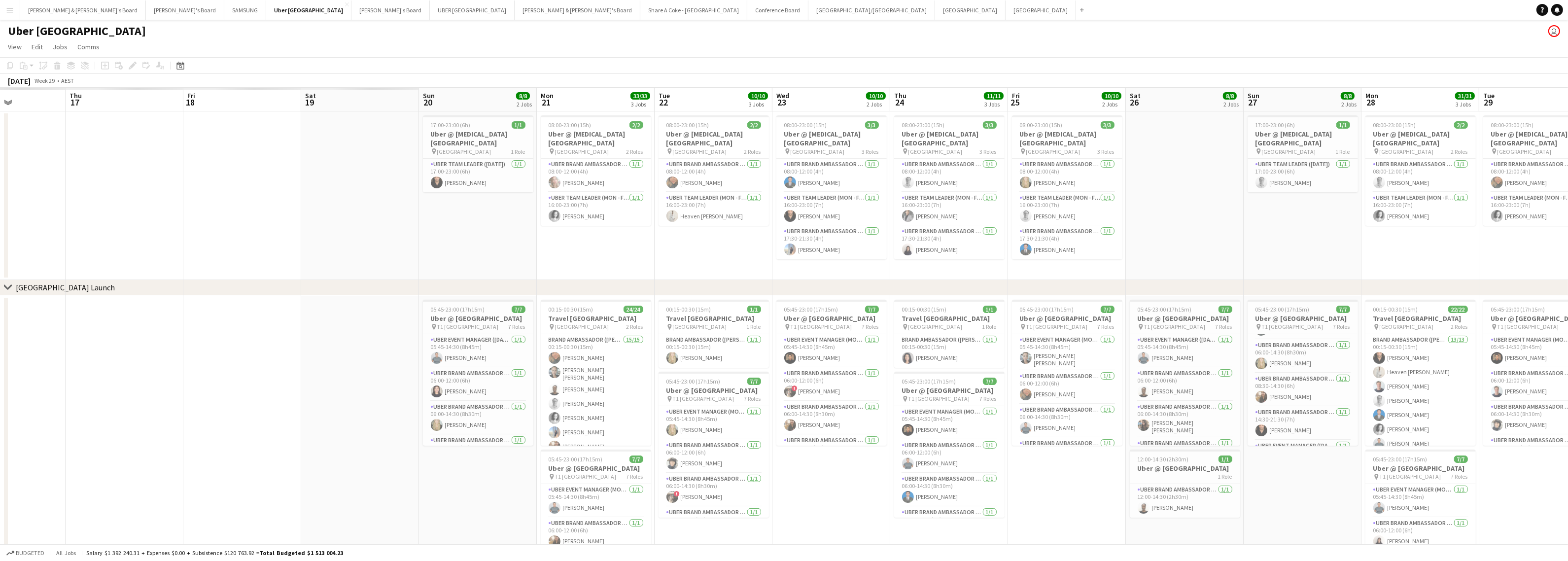
scroll to position [0, 207]
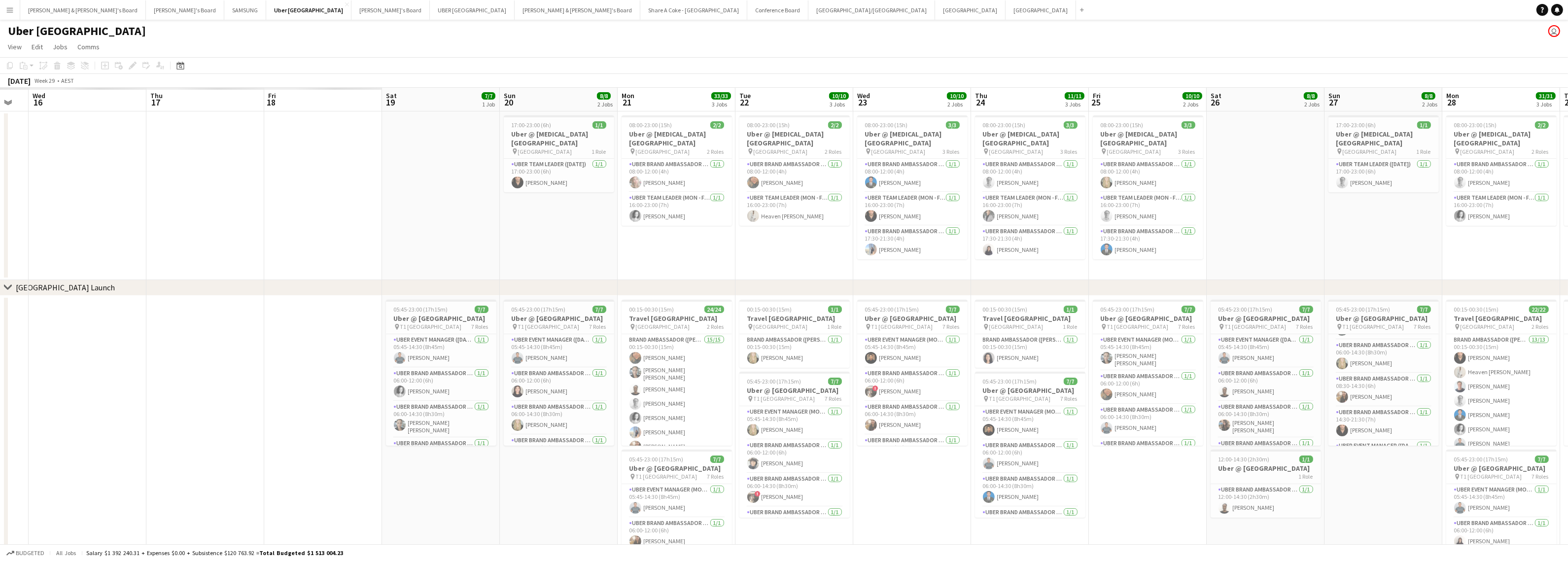
drag, startPoint x: 370, startPoint y: 514, endPoint x: 1144, endPoint y: 423, distance: 779.3
click at [1144, 423] on app-calendar-viewport "Mon 14 Tue 15 Wed 16 Thu 17 Fri 18 Sat 19 7/7 1 Job Sun 20 8/8 2 Jobs Mon 21 33…" at bounding box center [784, 351] width 1568 height 528
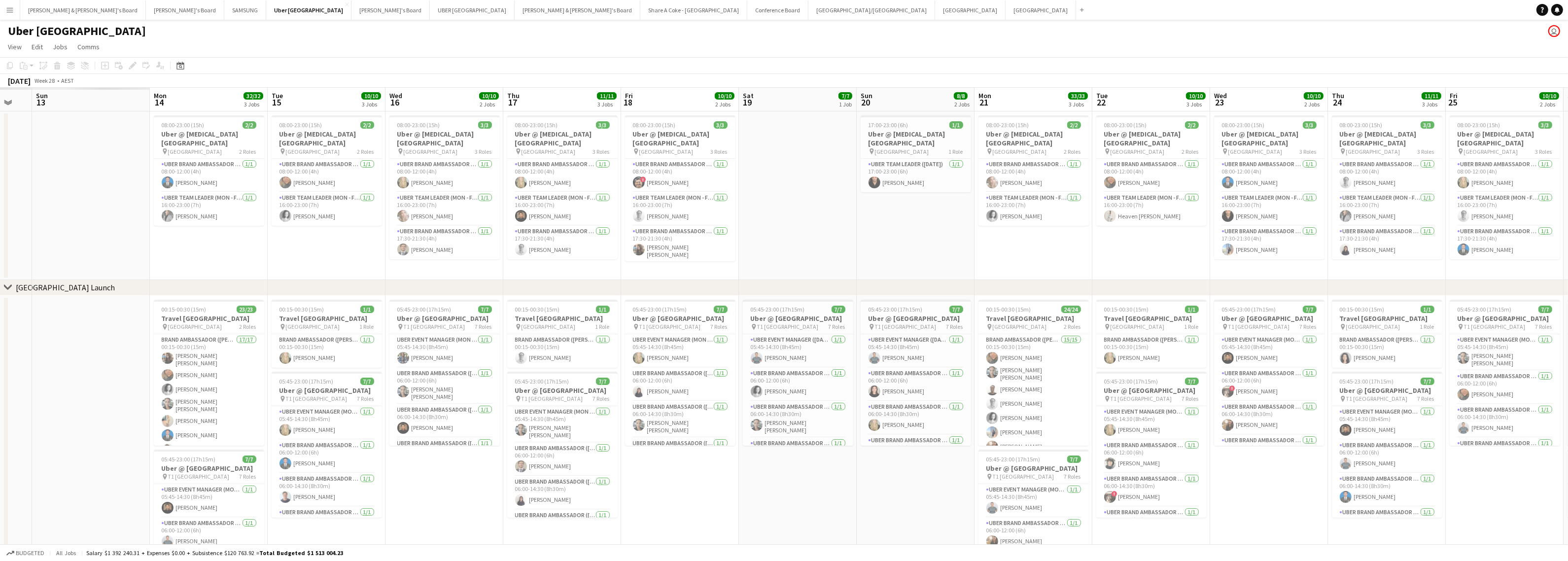
scroll to position [0, 292]
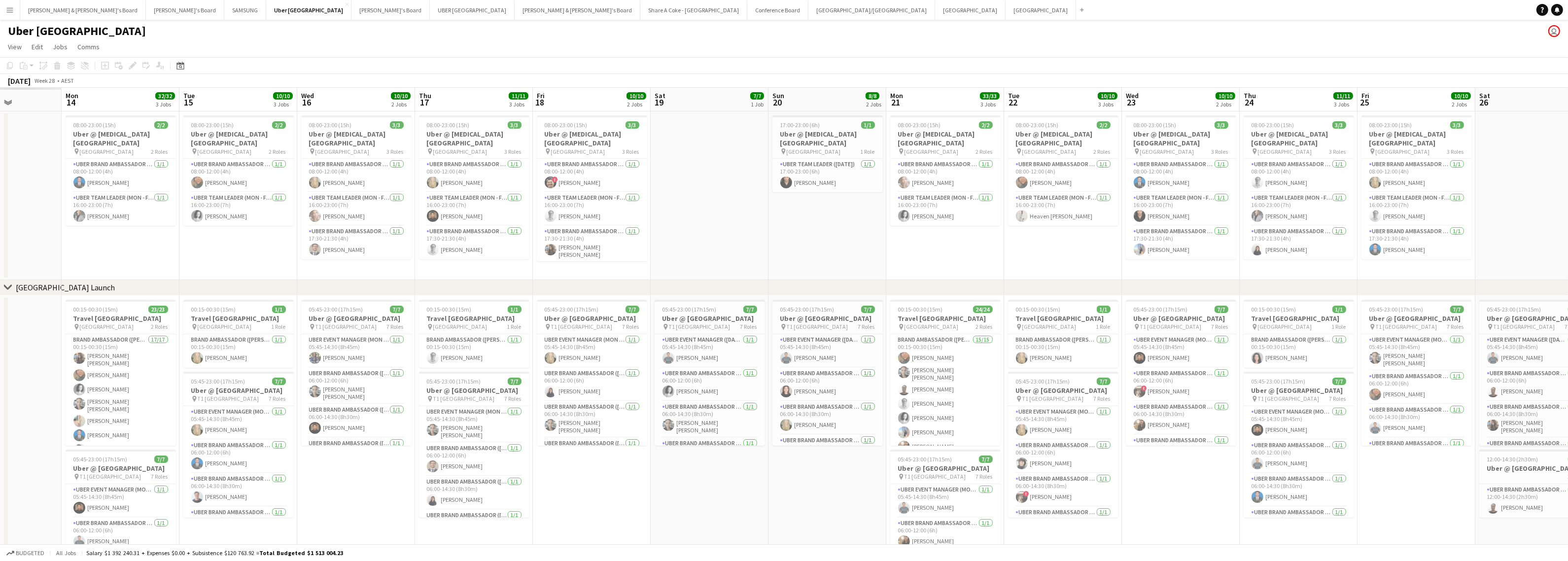
drag, startPoint x: 423, startPoint y: 494, endPoint x: 632, endPoint y: 467, distance: 210.7
click at [632, 467] on app-calendar-viewport "Fri 11 Sat 12 Sun 13 Mon 14 32/32 3 Jobs Tue 15 10/10 3 Jobs Wed 16 10/10 2 Job…" at bounding box center [784, 351] width 1568 height 528
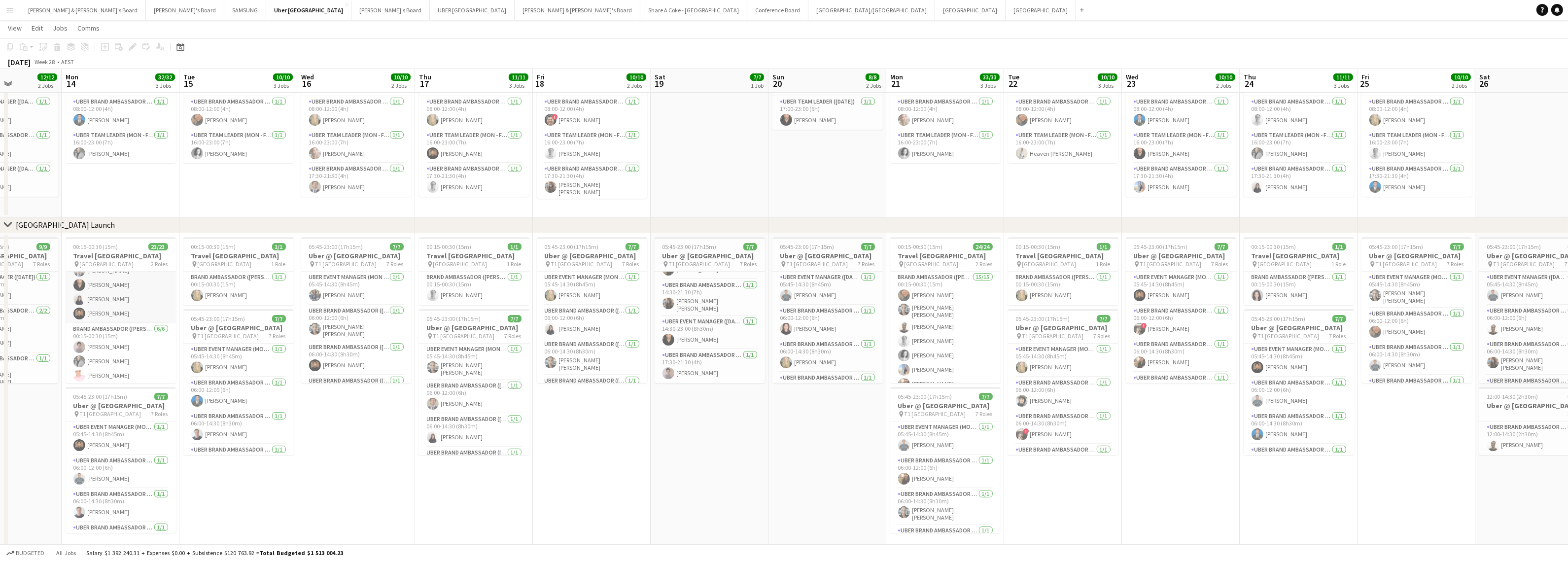
scroll to position [246, 0]
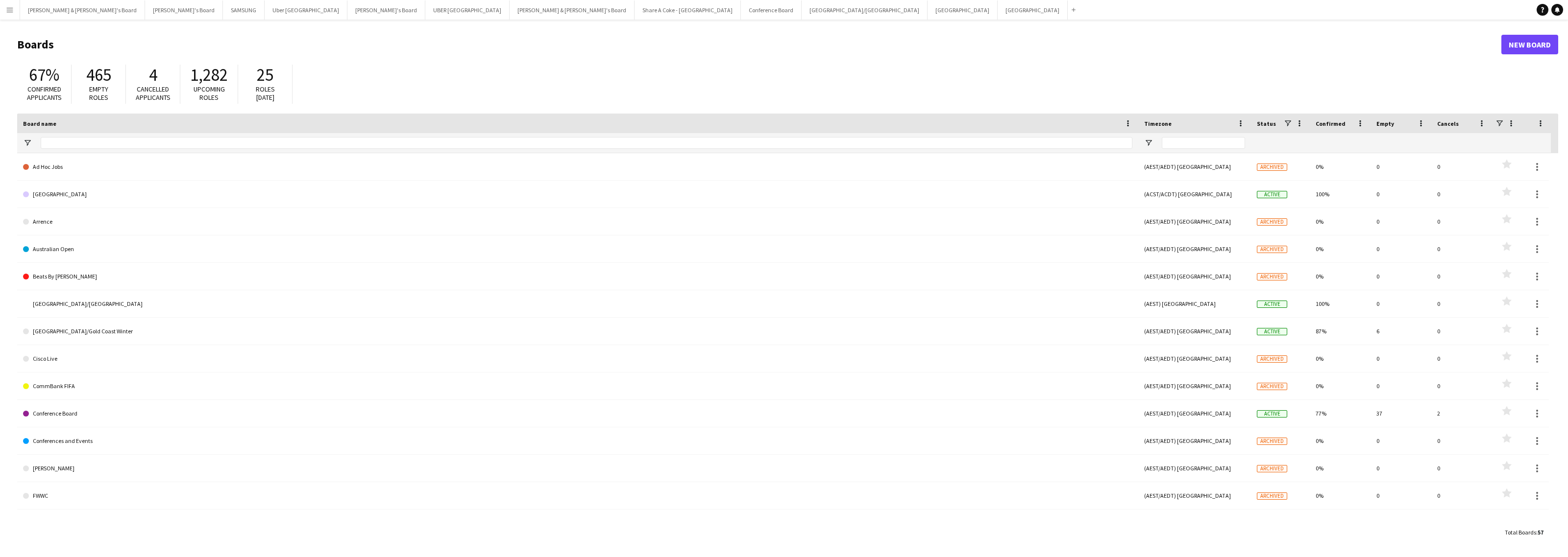
click at [10, 10] on app-icon "Menu" at bounding box center [10, 10] width 8 height 8
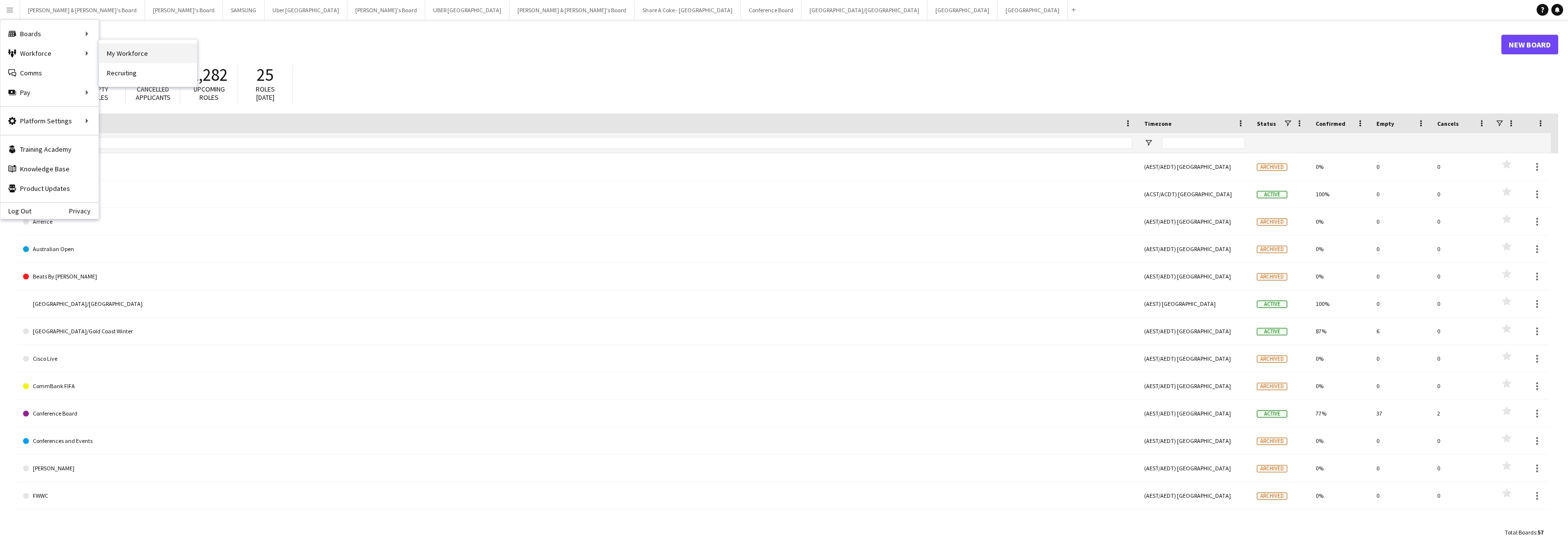
click at [138, 52] on link "My Workforce" at bounding box center [148, 53] width 98 height 19
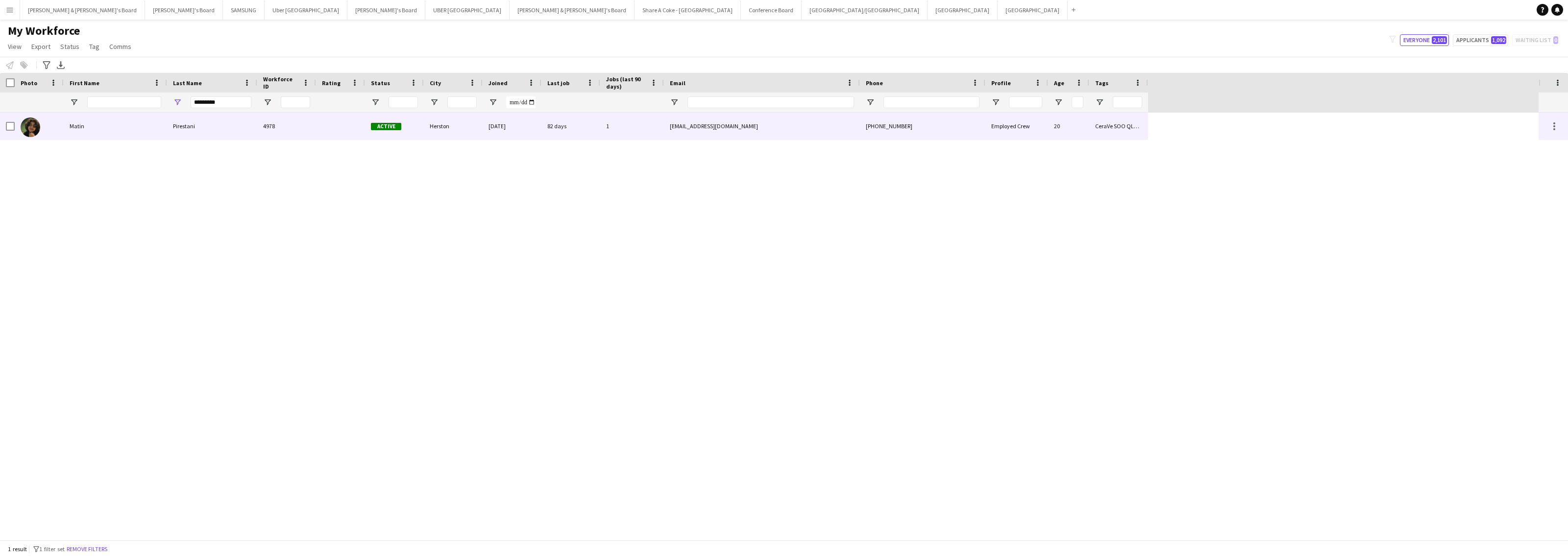
click at [90, 128] on div "Matin" at bounding box center [115, 126] width 104 height 27
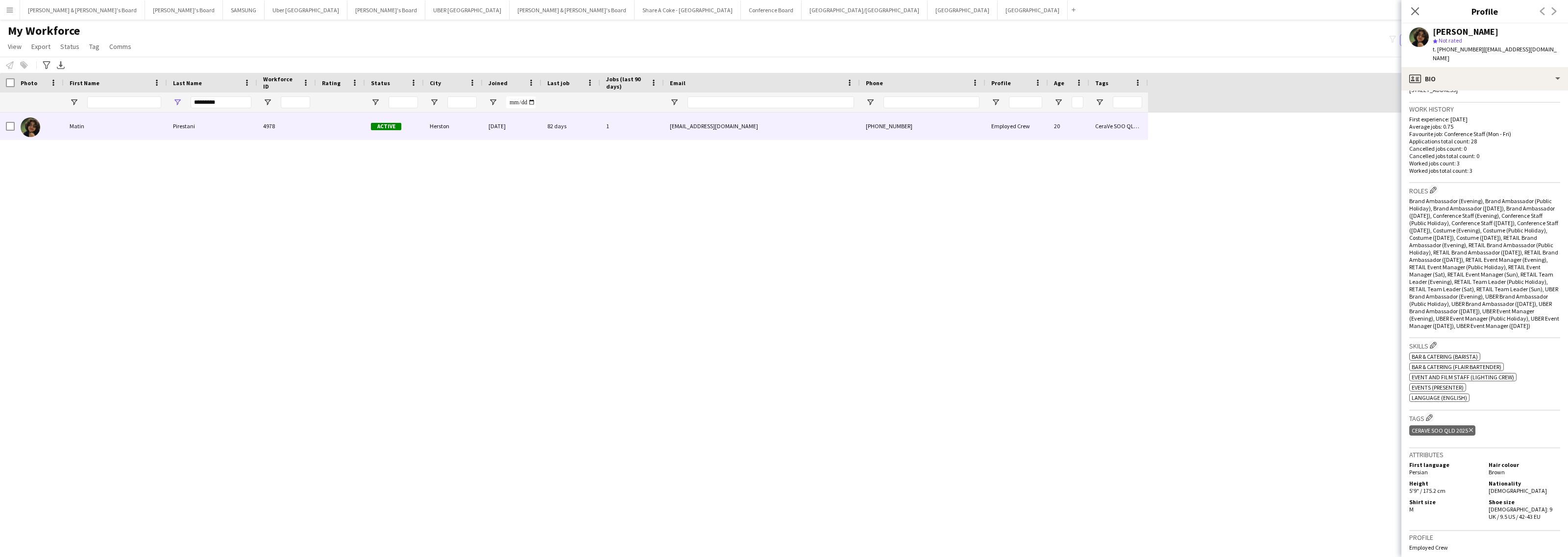
scroll to position [368, 0]
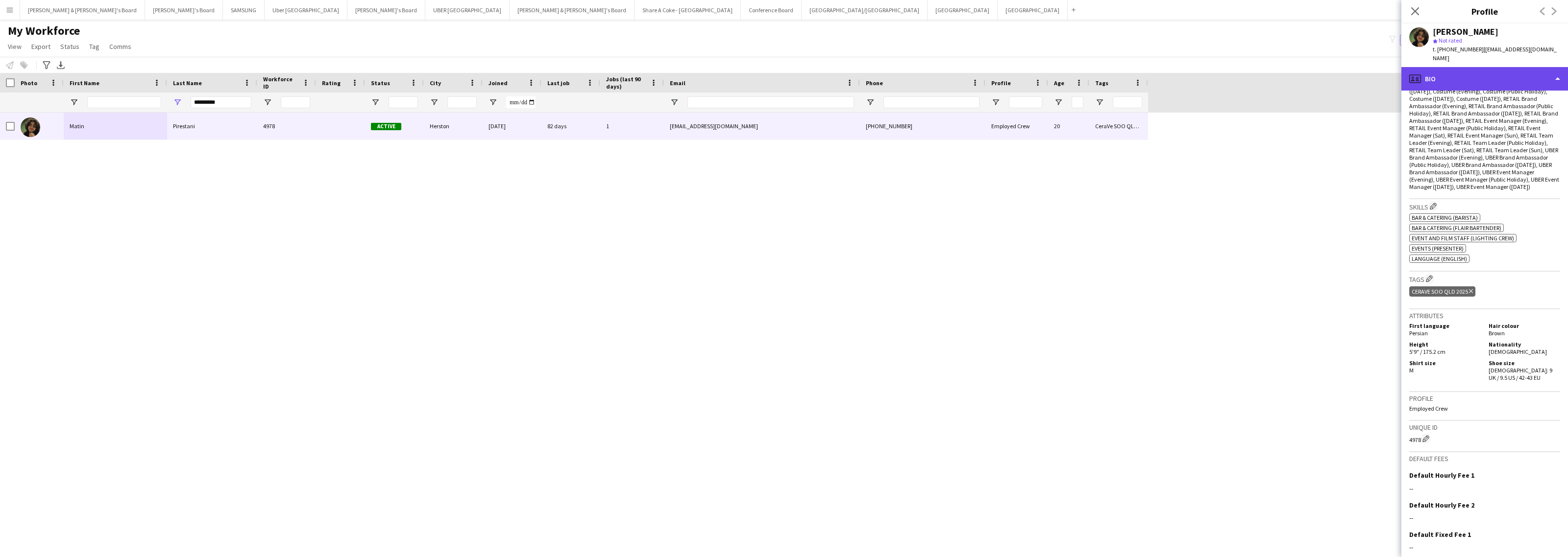
click at [1431, 68] on div "profile Bio" at bounding box center [1484, 79] width 166 height 24
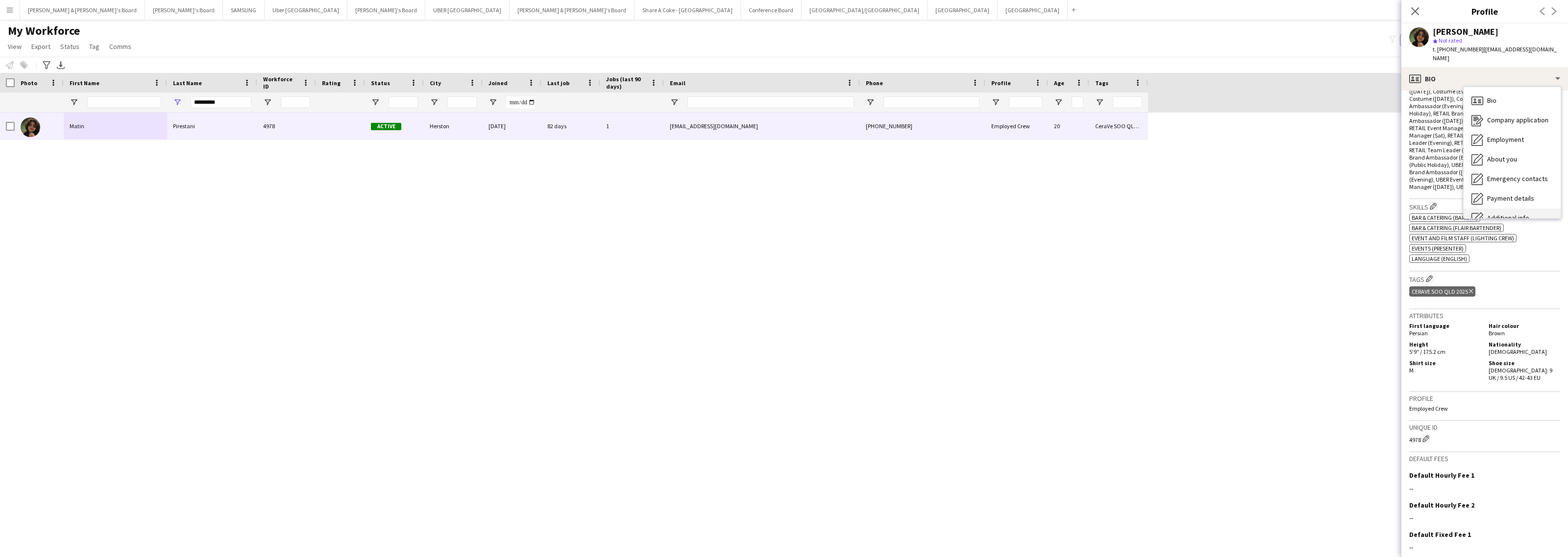
click at [1499, 213] on span "Additional info" at bounding box center [1508, 218] width 42 height 9
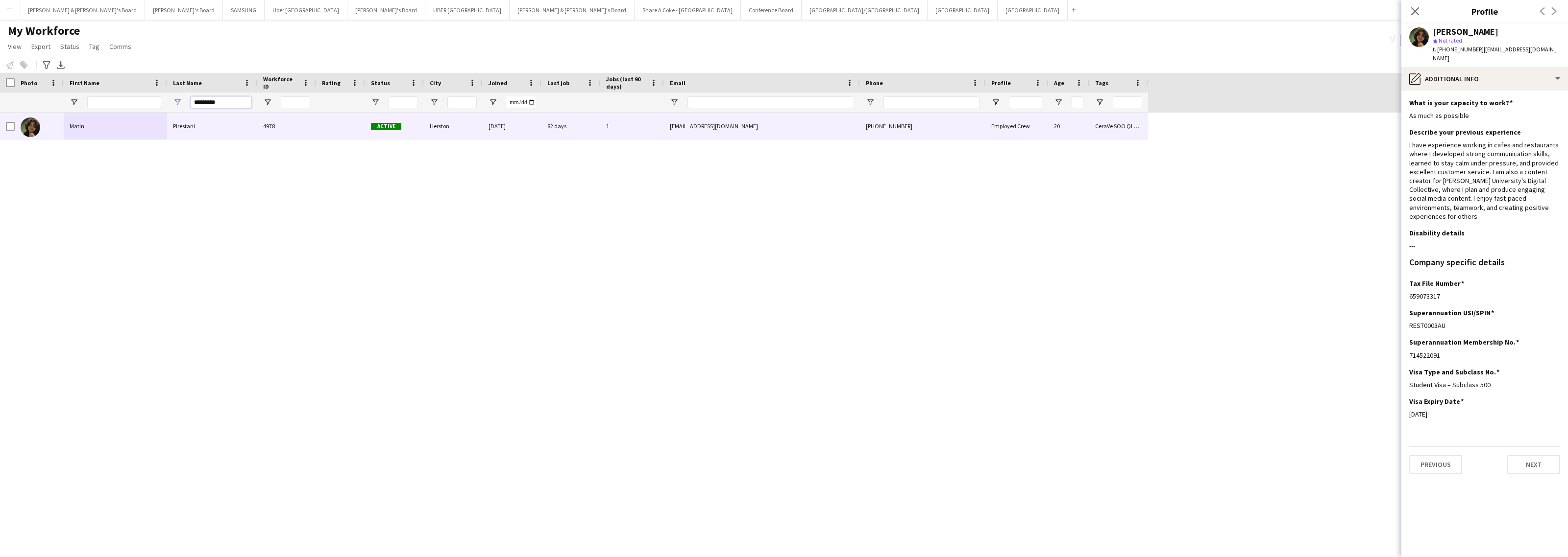
drag, startPoint x: 227, startPoint y: 103, endPoint x: 128, endPoint y: 101, distance: 99.0
click at [128, 101] on div "*********" at bounding box center [574, 102] width 1149 height 19
paste input "Last Name Filter Input"
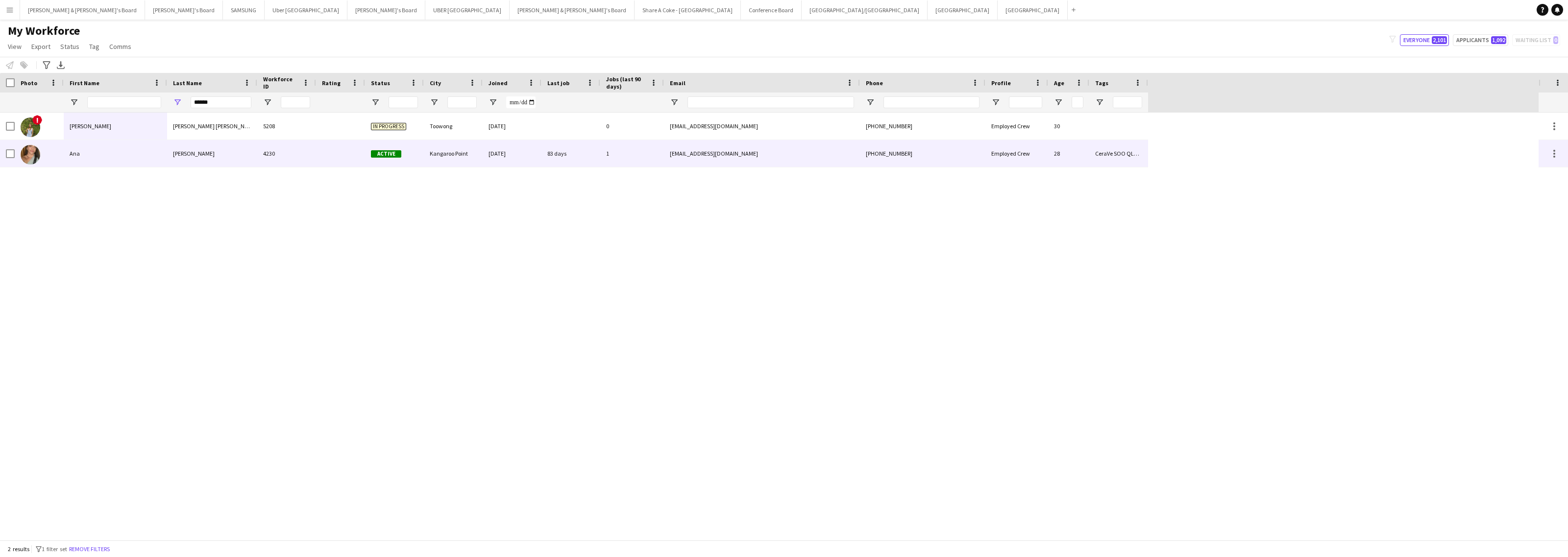
click at [169, 150] on div "Prieto" at bounding box center [212, 154] width 90 height 27
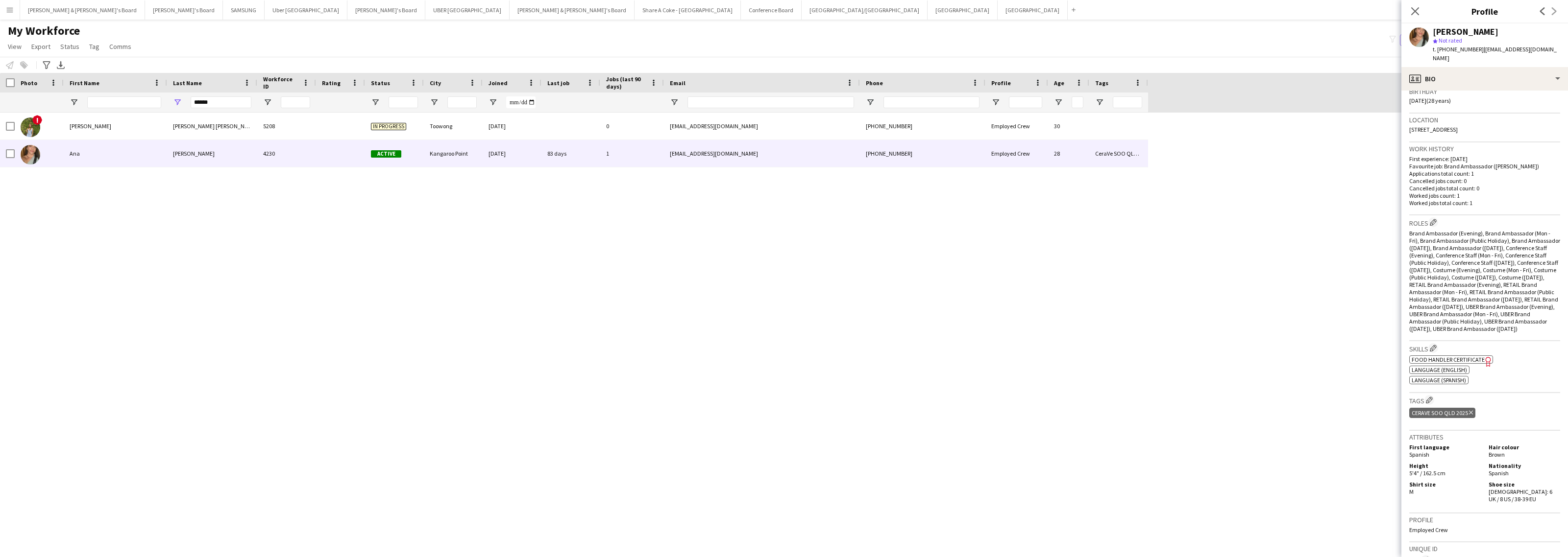
scroll to position [306, 0]
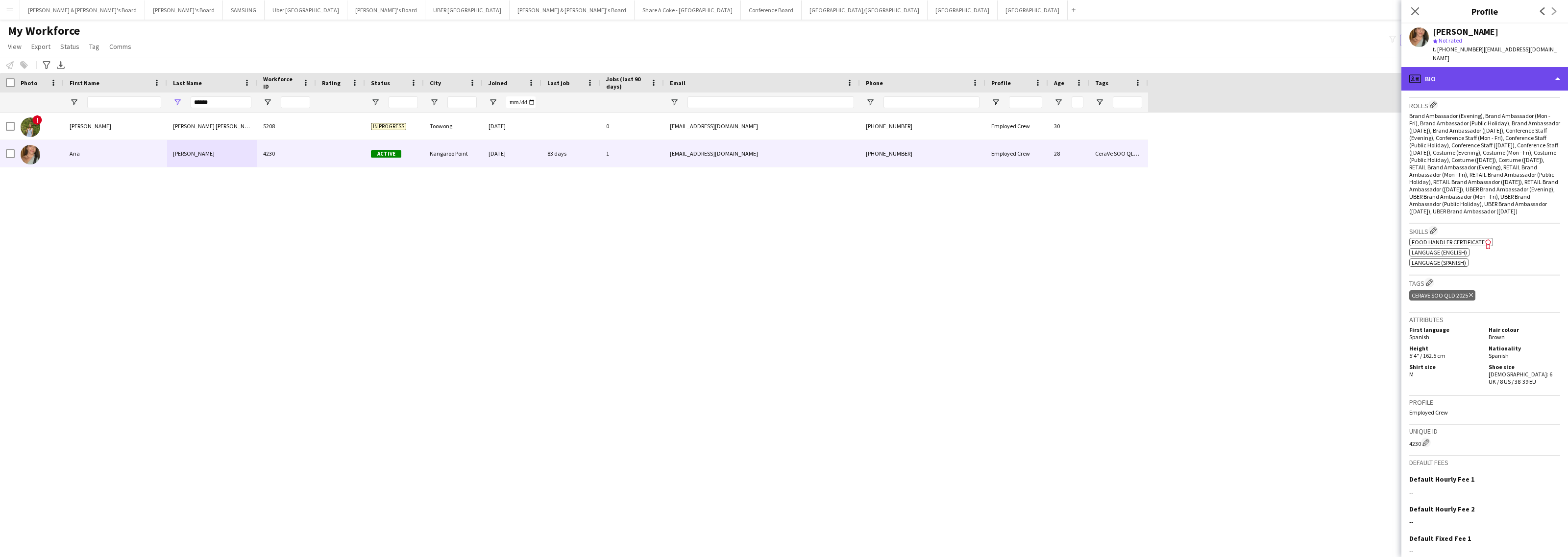
click at [1496, 69] on div "profile Bio" at bounding box center [1484, 79] width 166 height 24
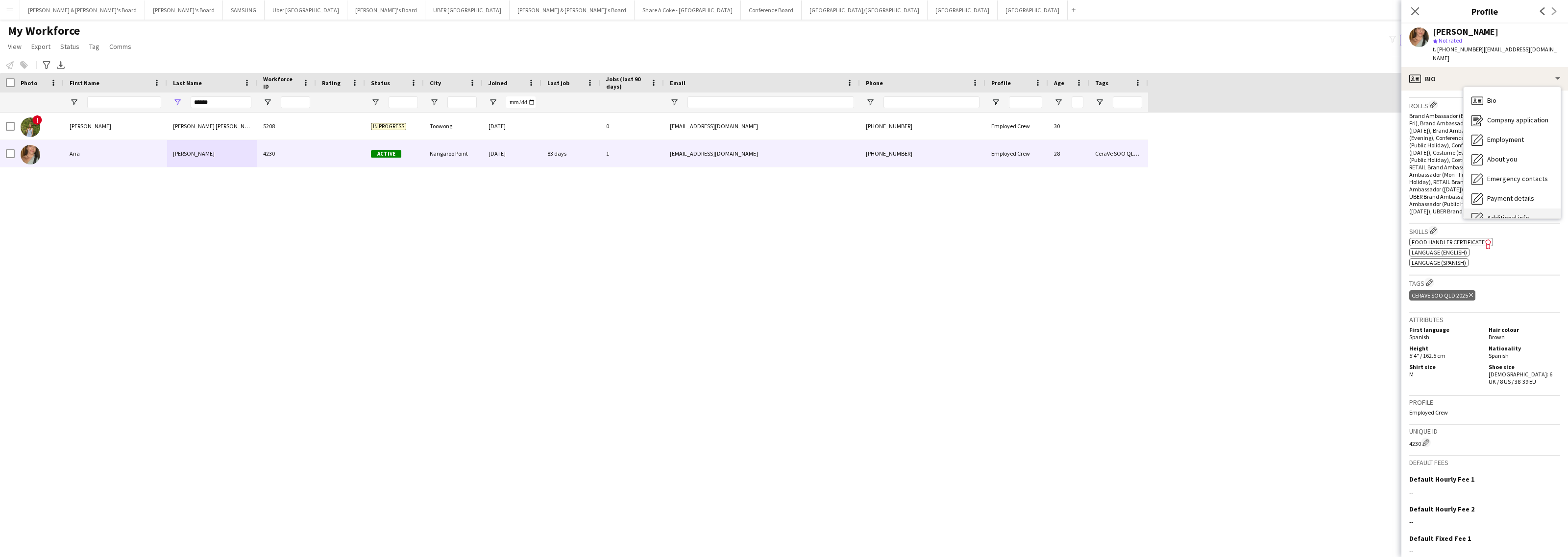
click at [1505, 209] on div "Additional info Additional info" at bounding box center [1513, 218] width 97 height 19
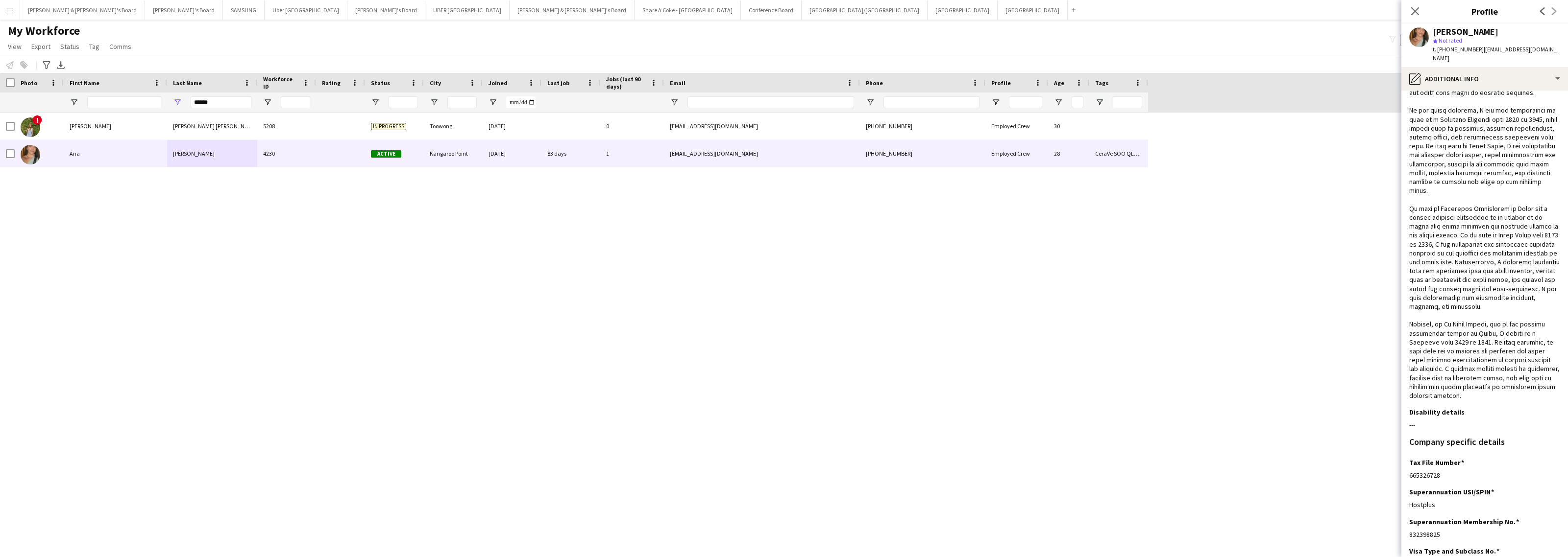
scroll to position [236, 0]
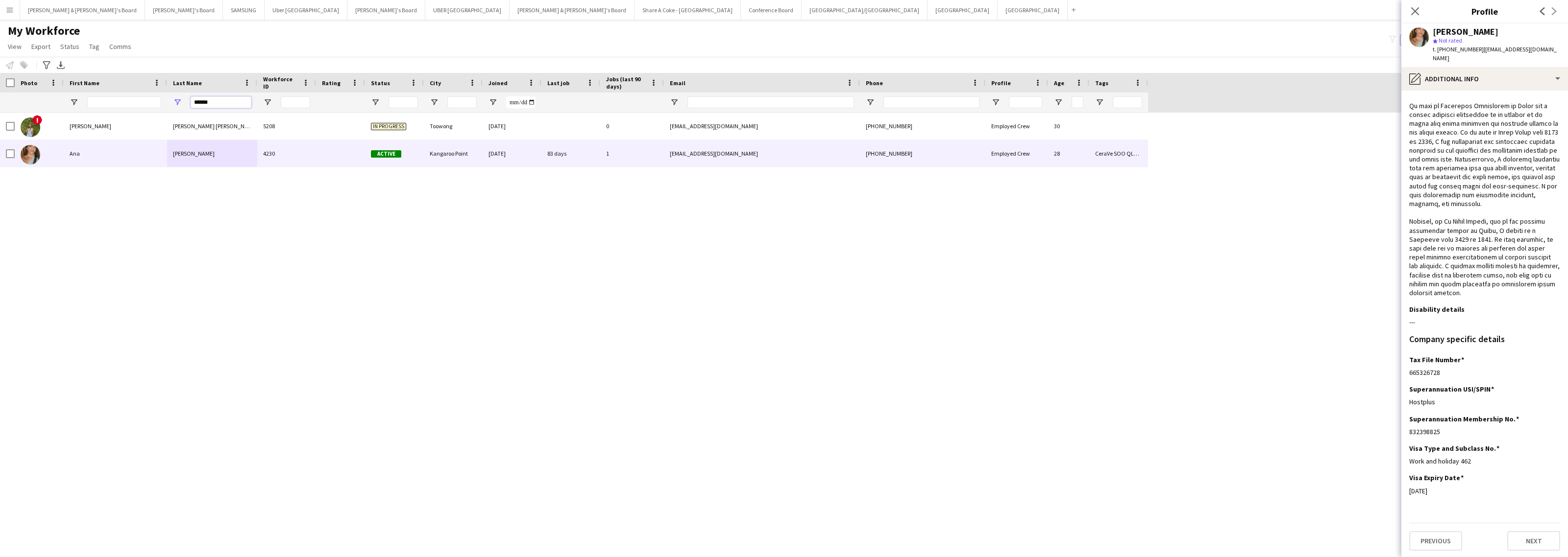
drag, startPoint x: 249, startPoint y: 102, endPoint x: 140, endPoint y: 102, distance: 109.0
click at [140, 102] on div "******" at bounding box center [574, 102] width 1149 height 19
paste input "***"
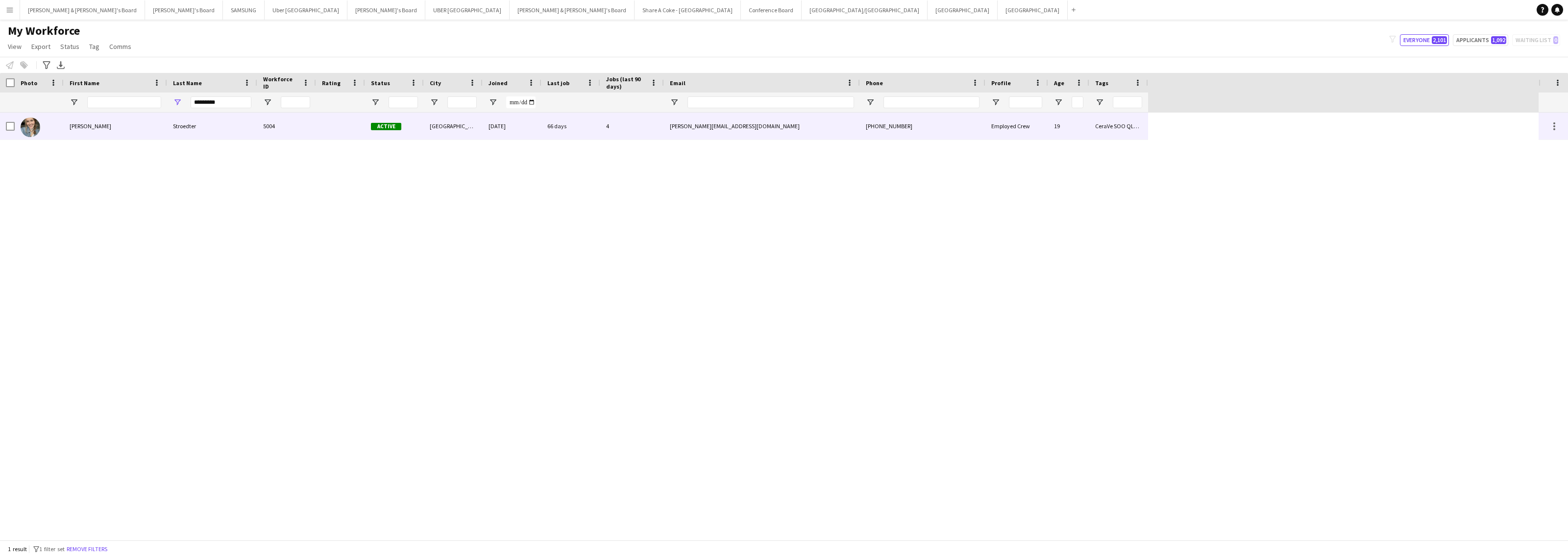
click at [206, 125] on div "Stroedter" at bounding box center [212, 126] width 90 height 27
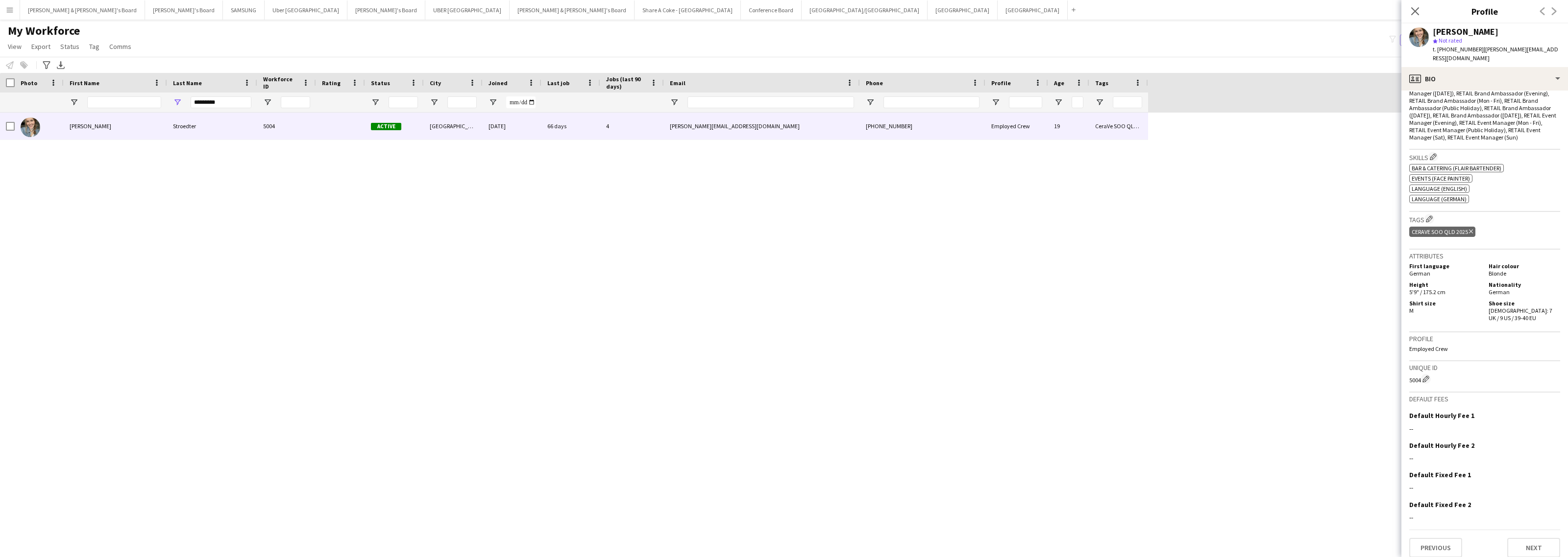
scroll to position [408, 0]
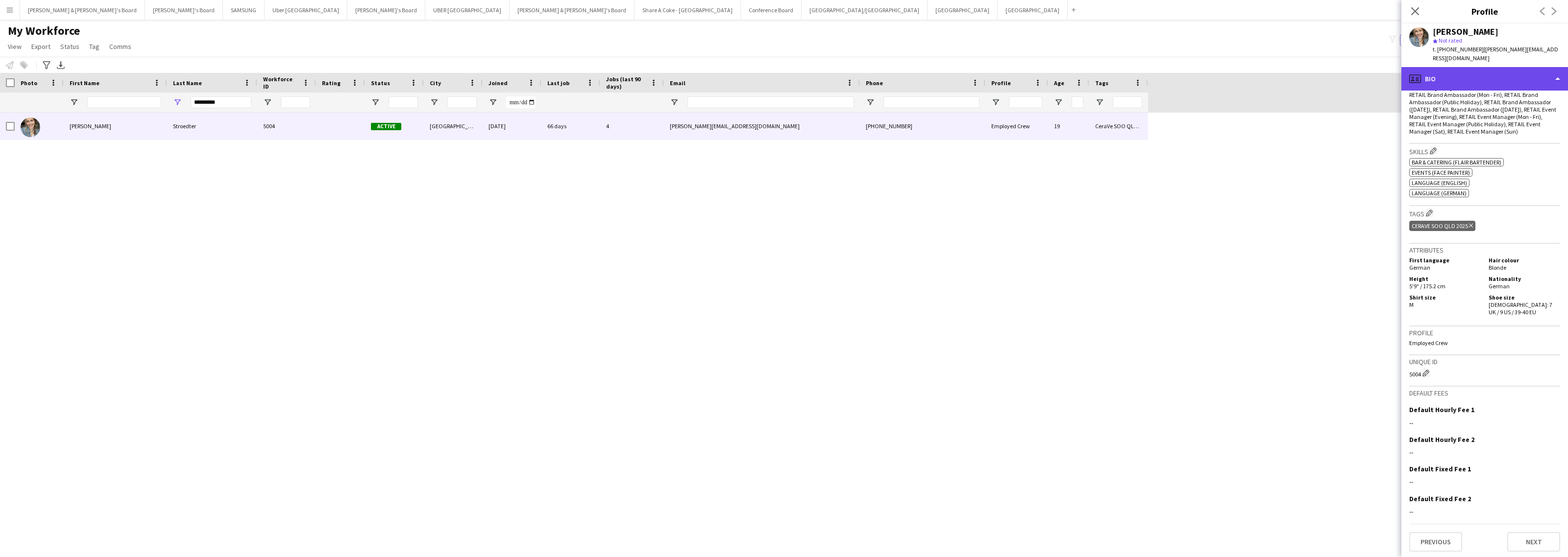
click at [1497, 74] on div "profile Bio" at bounding box center [1484, 79] width 166 height 24
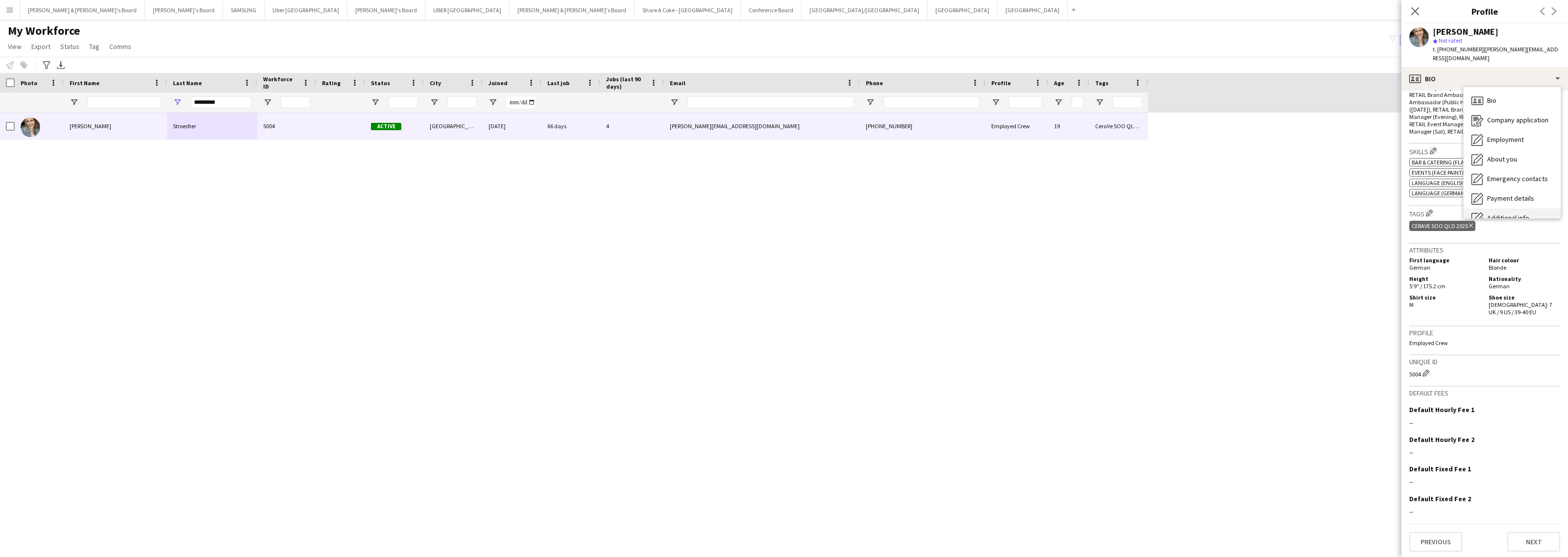
click at [1503, 209] on div "Additional info Additional info" at bounding box center [1513, 218] width 97 height 19
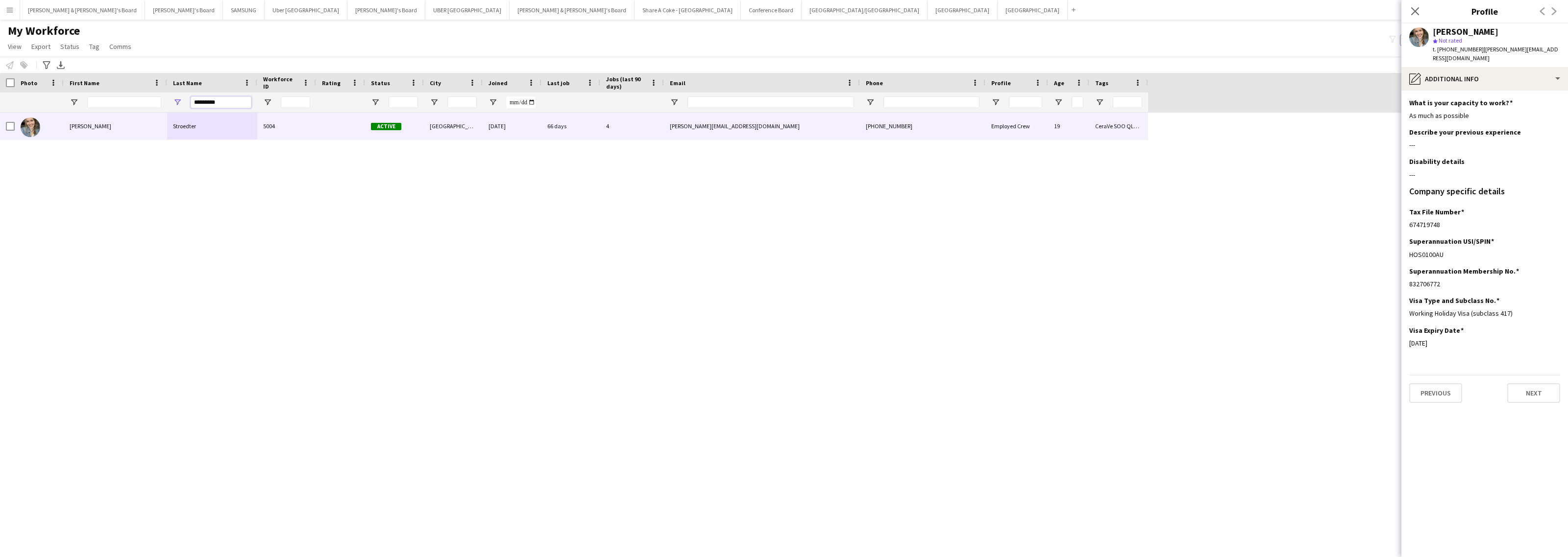
drag, startPoint x: 228, startPoint y: 101, endPoint x: 174, endPoint y: 101, distance: 54.0
click at [174, 101] on div "*********" at bounding box center [212, 102] width 90 height 19
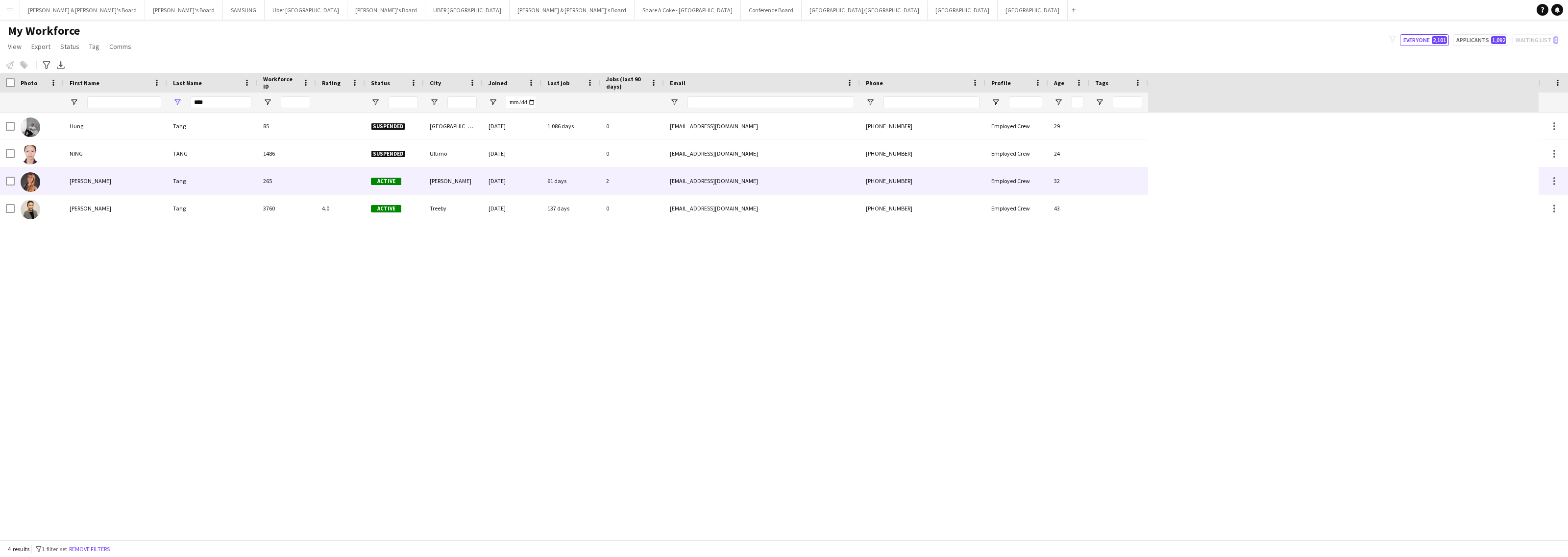
click at [185, 174] on div "Tang" at bounding box center [212, 181] width 90 height 27
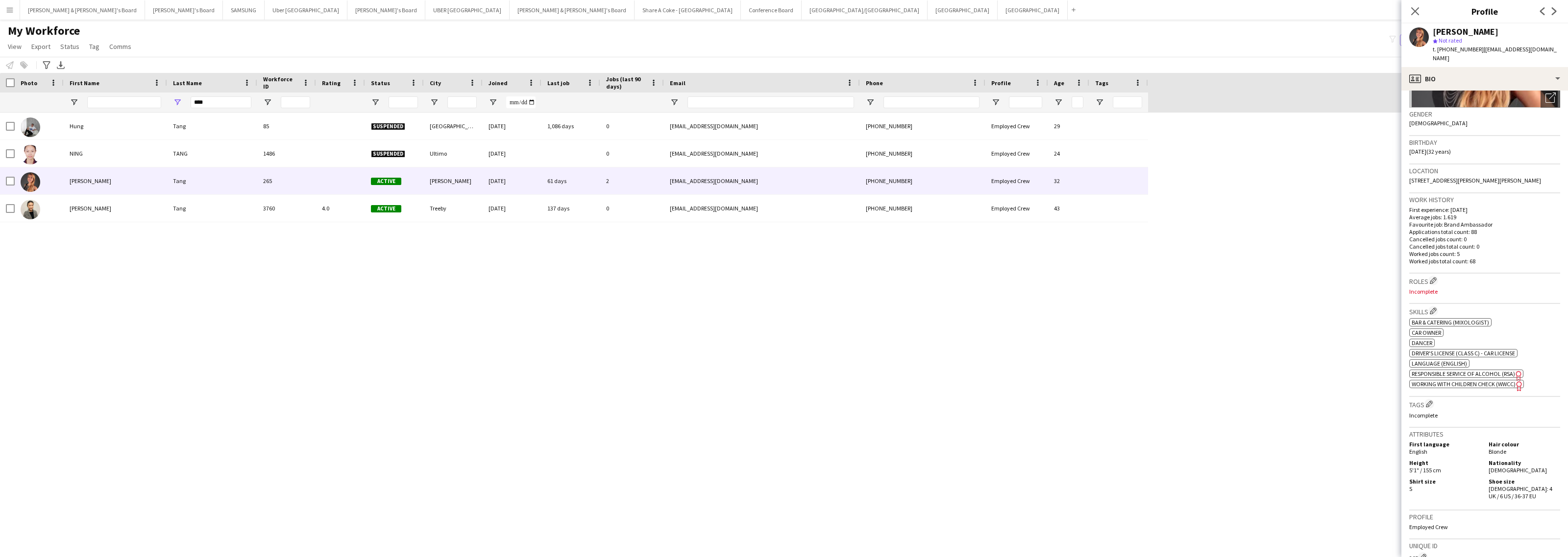
scroll to position [317, 0]
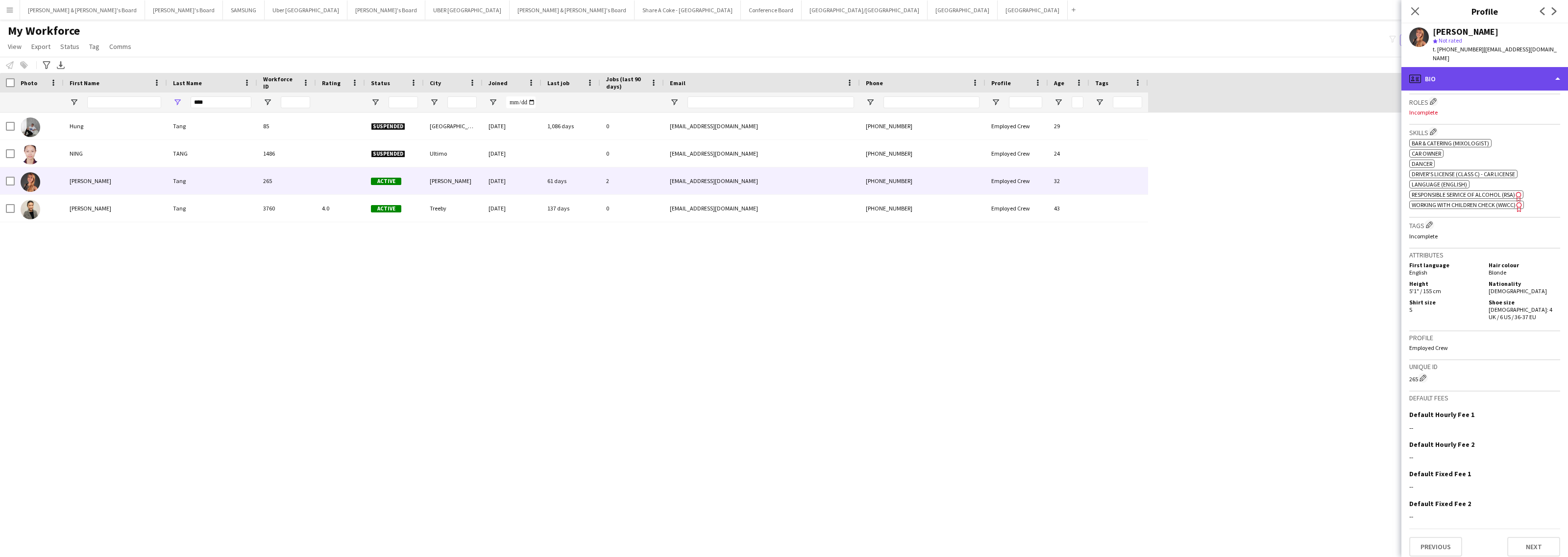
click at [1490, 72] on div "profile Bio" at bounding box center [1484, 79] width 166 height 24
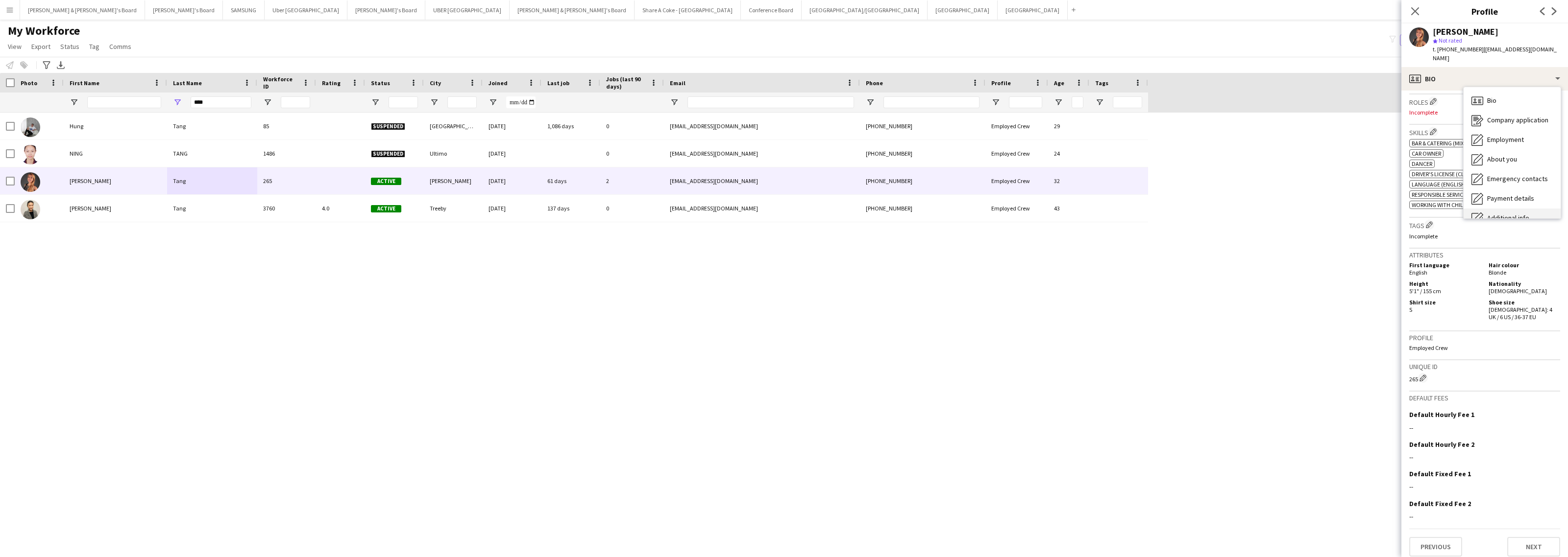
click at [1496, 209] on div "Additional info Additional info" at bounding box center [1513, 218] width 97 height 19
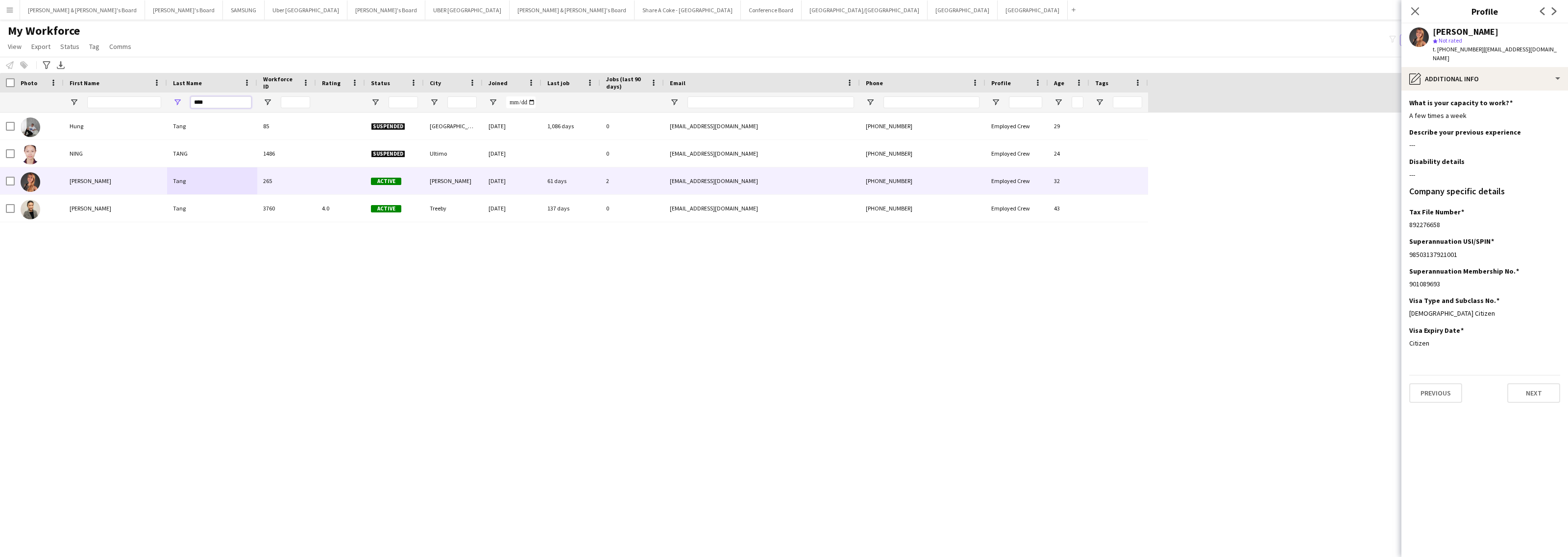
drag, startPoint x: 223, startPoint y: 99, endPoint x: 128, endPoint y: 104, distance: 95.1
click at [128, 104] on div "****" at bounding box center [574, 102] width 1149 height 19
paste input "***"
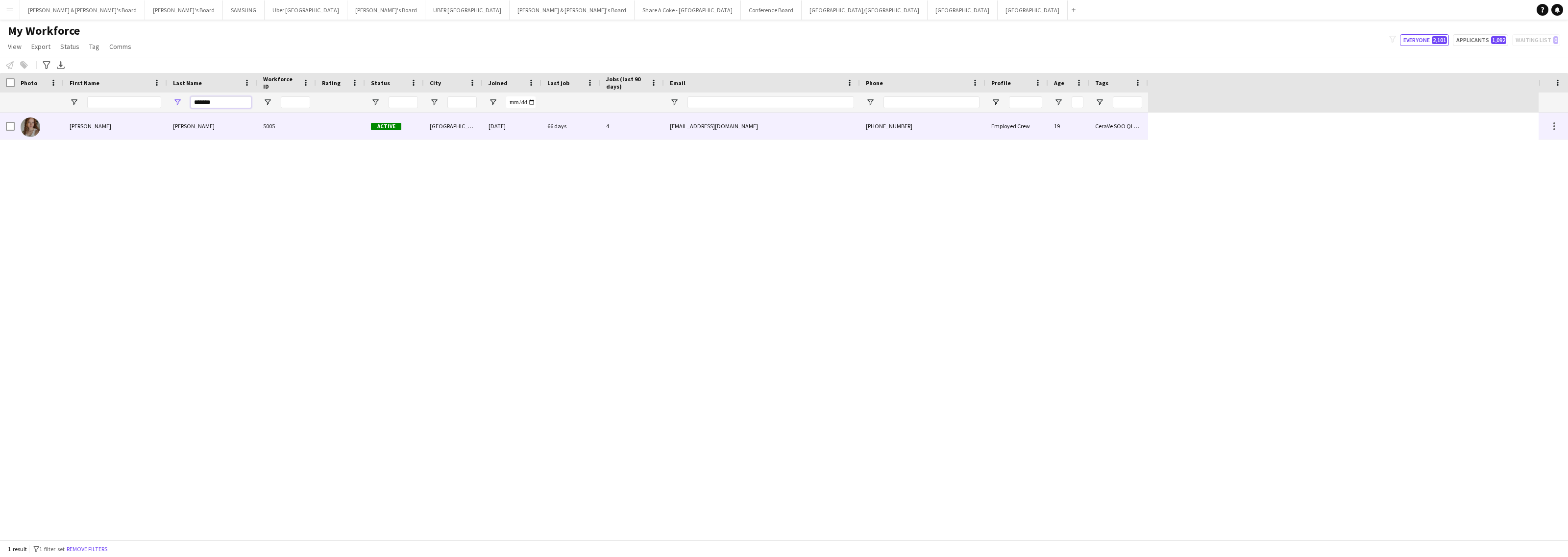
type input "*******"
click at [187, 123] on div "Zoeller" at bounding box center [212, 126] width 90 height 27
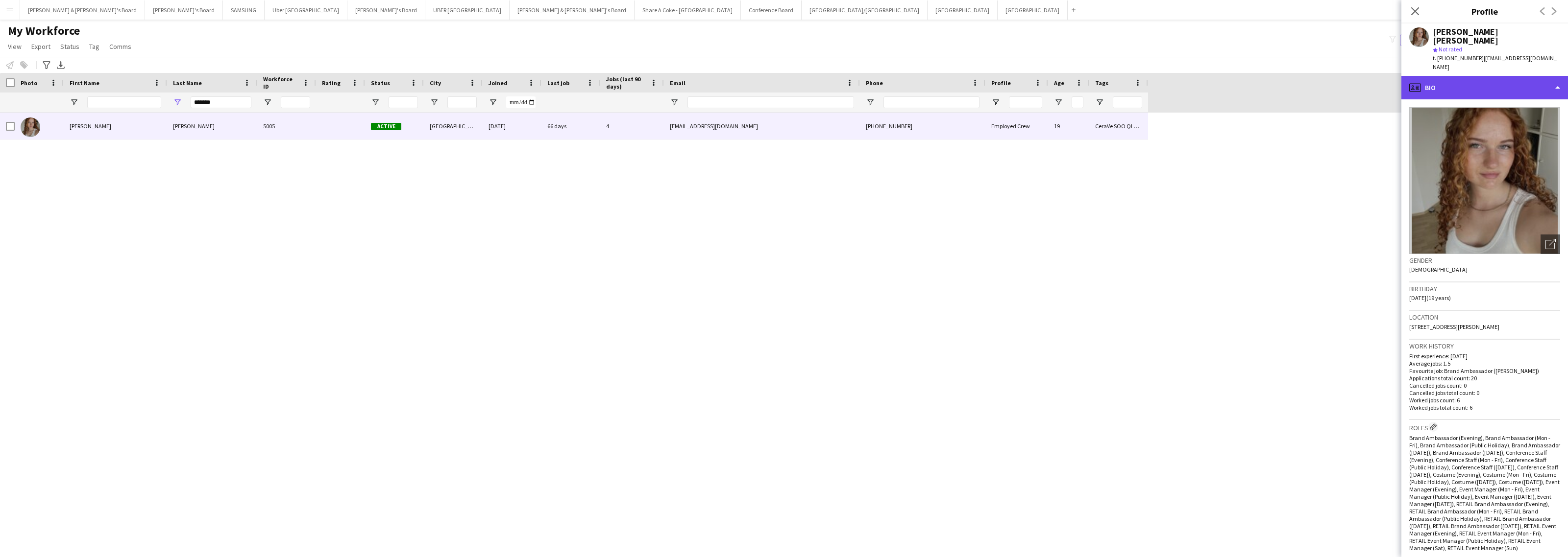
click at [1519, 76] on div "profile Bio" at bounding box center [1484, 88] width 166 height 24
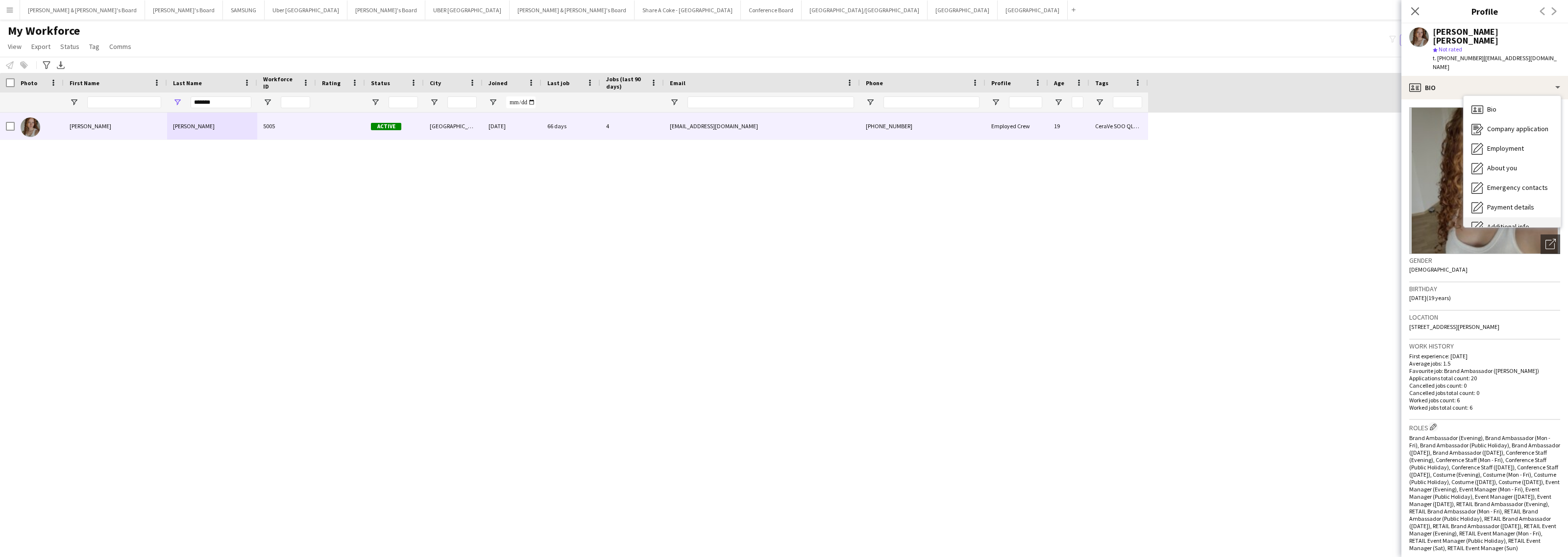
click at [1518, 218] on div "Additional info Additional info" at bounding box center [1513, 227] width 97 height 19
